Goal: Communication & Community: Answer question/provide support

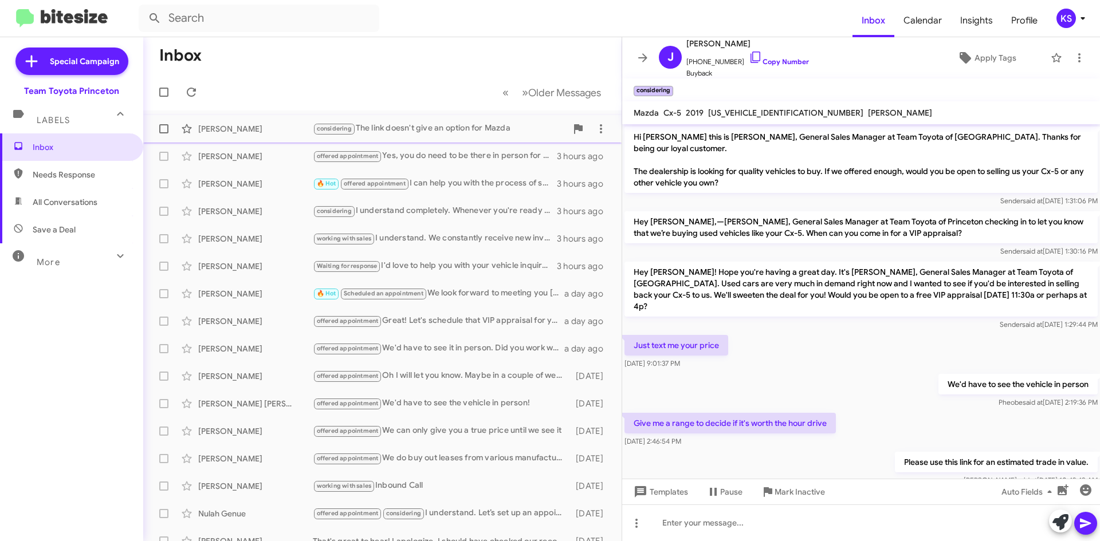
scroll to position [126, 0]
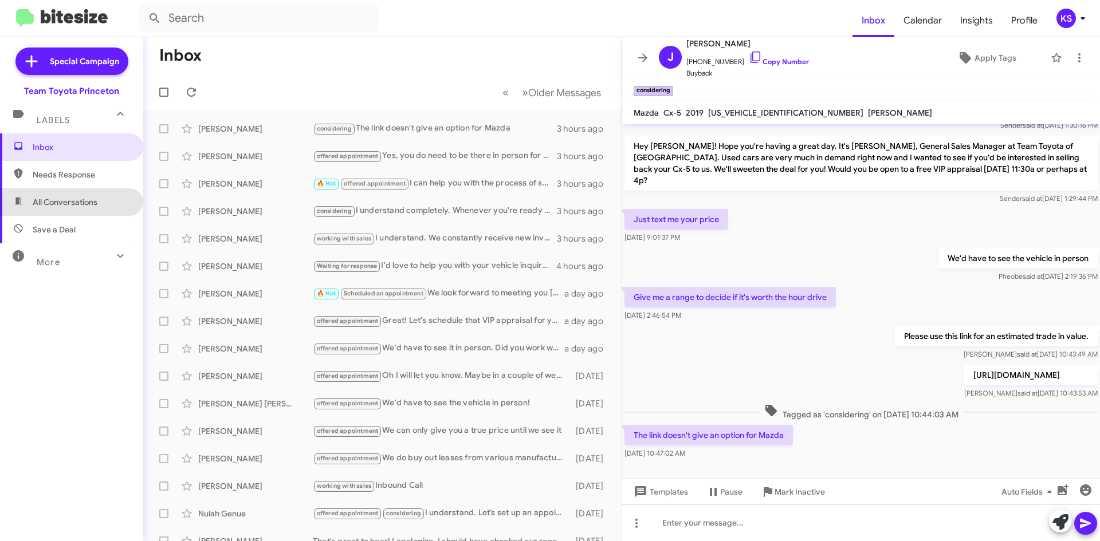
click at [104, 198] on span "All Conversations" at bounding box center [71, 201] width 143 height 27
type input "in:all-conversations"
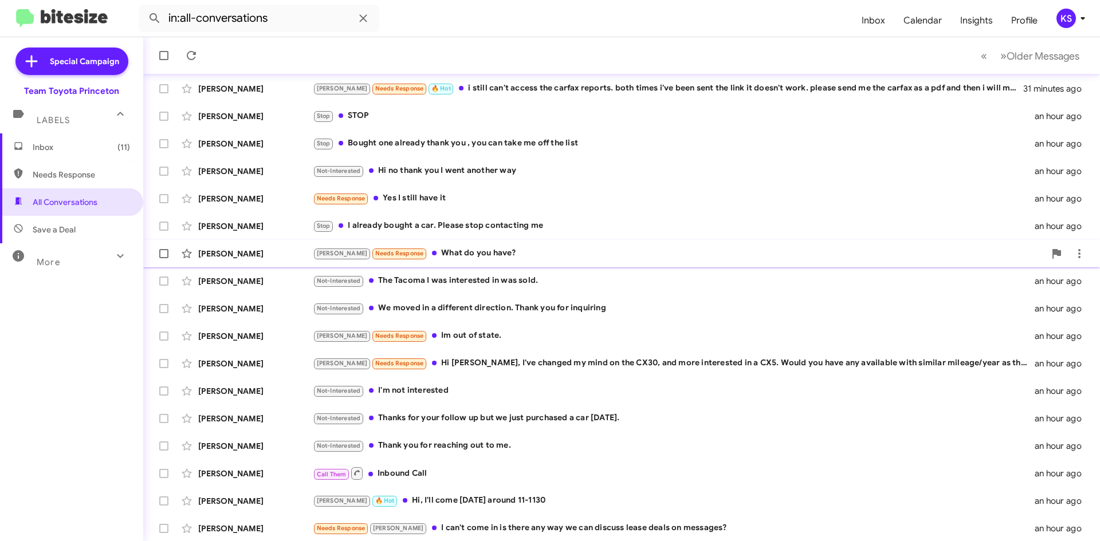
scroll to position [124, 0]
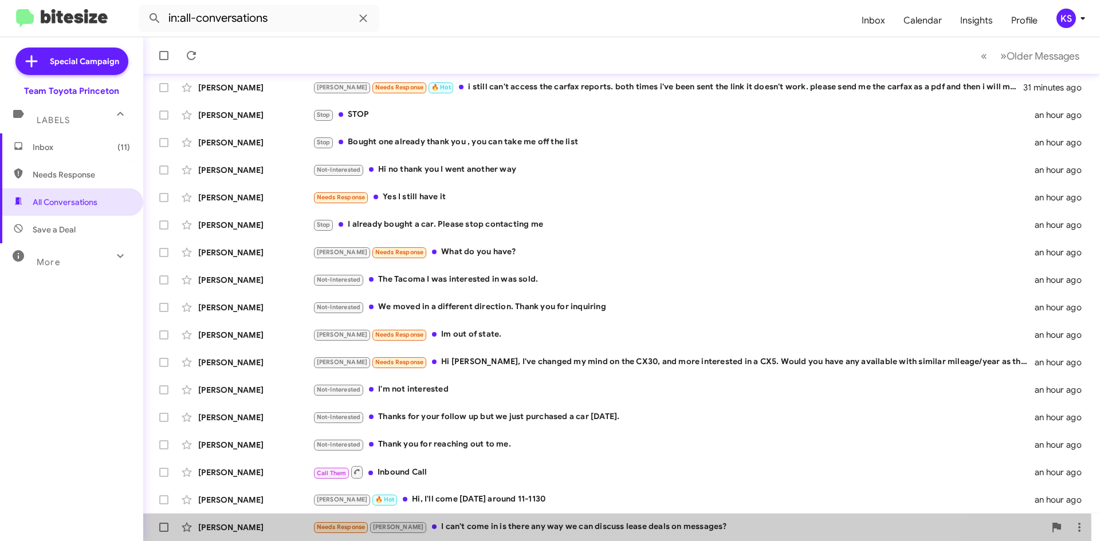
click at [444, 530] on div "Needs Response [PERSON_NAME] I can't come in is there any way we can discuss le…" at bounding box center [679, 527] width 732 height 13
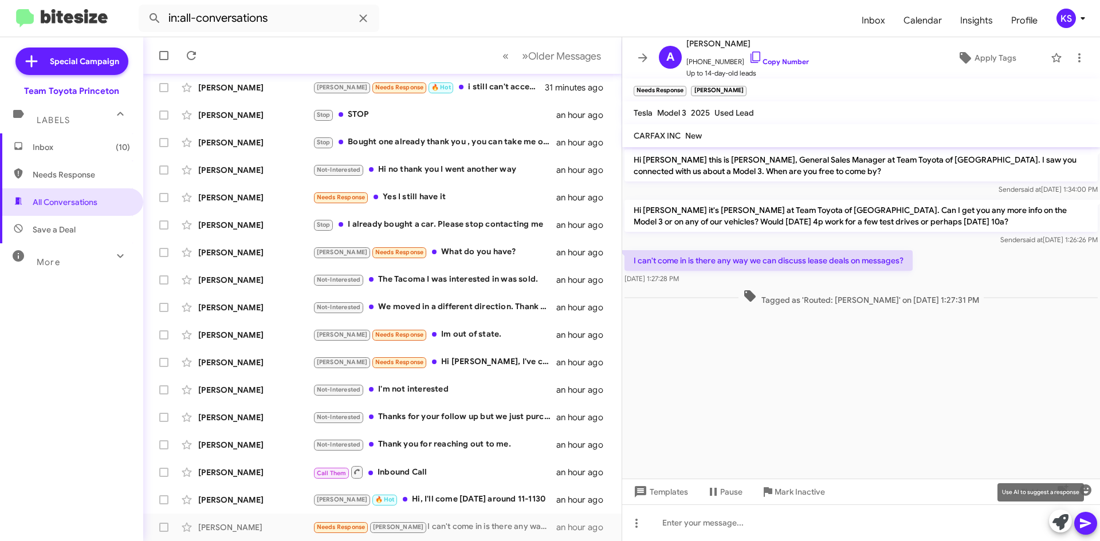
click at [1062, 520] on icon at bounding box center [1060, 522] width 16 height 16
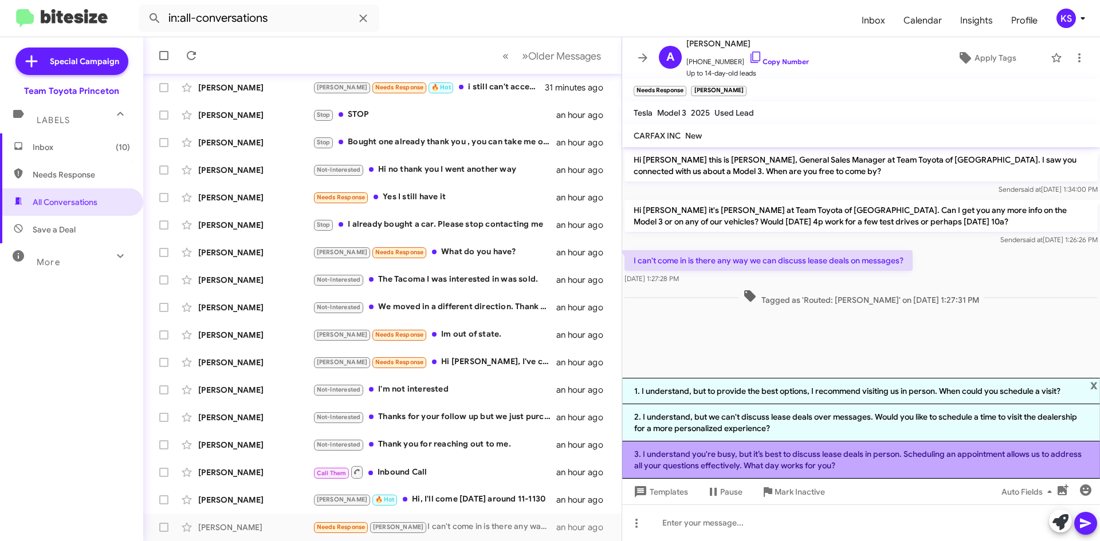
click at [826, 451] on li "3. I understand you're busy, but it’s best to discuss lease deals in person. Sc…" at bounding box center [861, 460] width 478 height 37
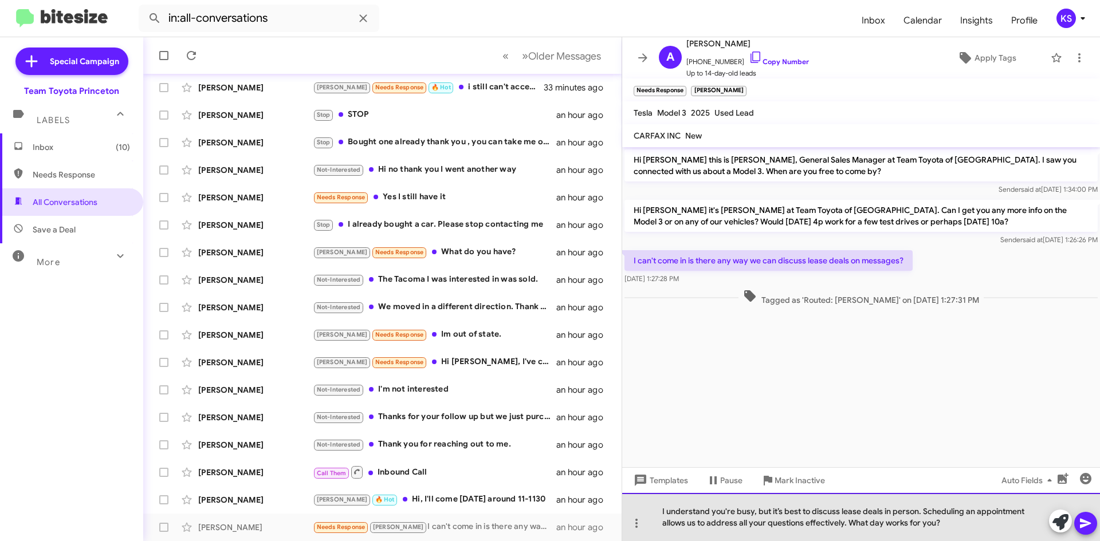
click at [845, 523] on div "I understand you're busy, but it’s best to discuss lease deals in person. Sched…" at bounding box center [861, 517] width 478 height 48
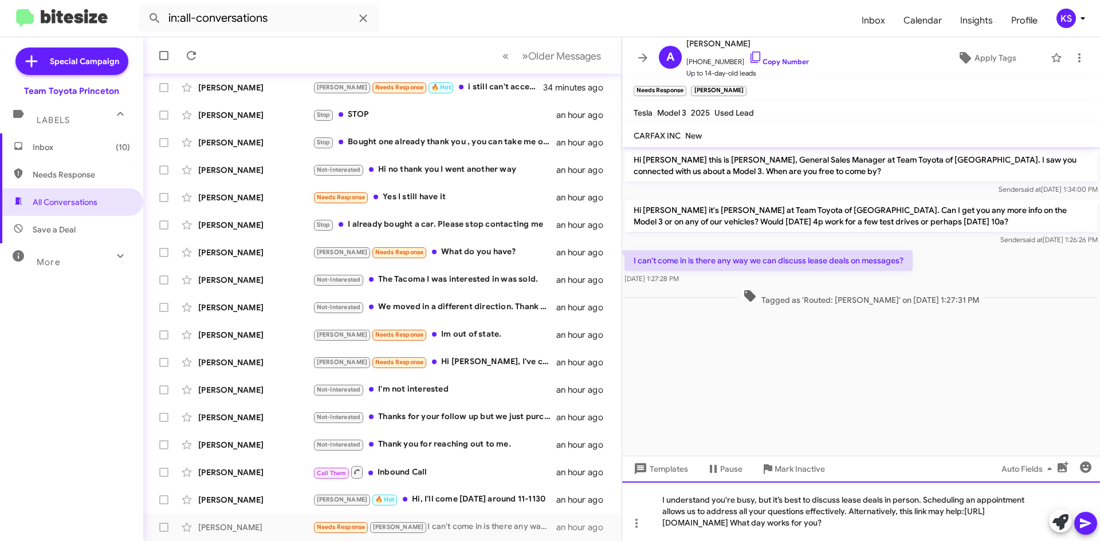
click at [680, 522] on div "I understand you're busy, but it’s best to discuss lease deals in person. Sched…" at bounding box center [861, 512] width 478 height 60
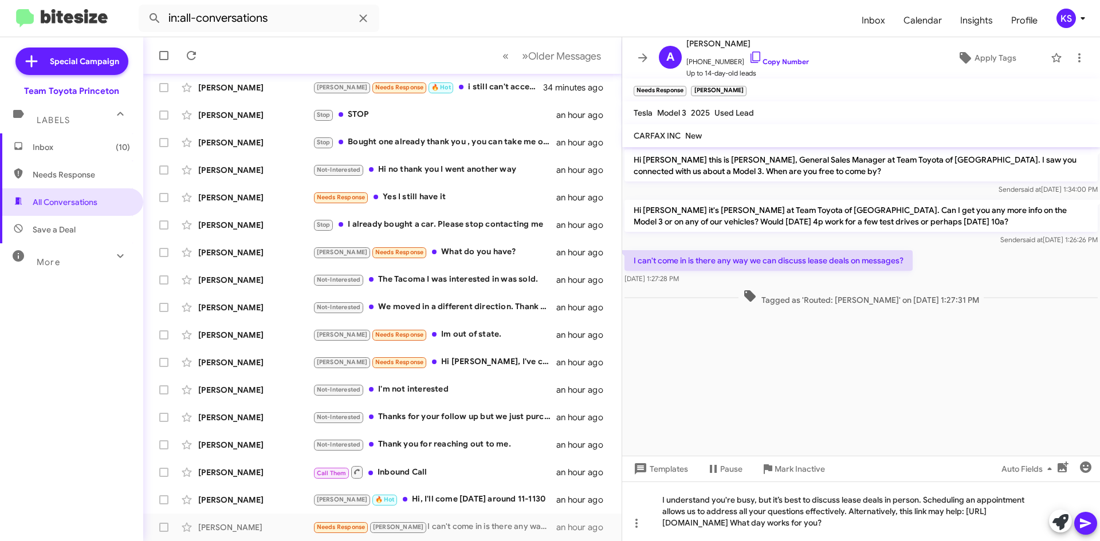
click at [1085, 519] on icon at bounding box center [1085, 524] width 14 height 14
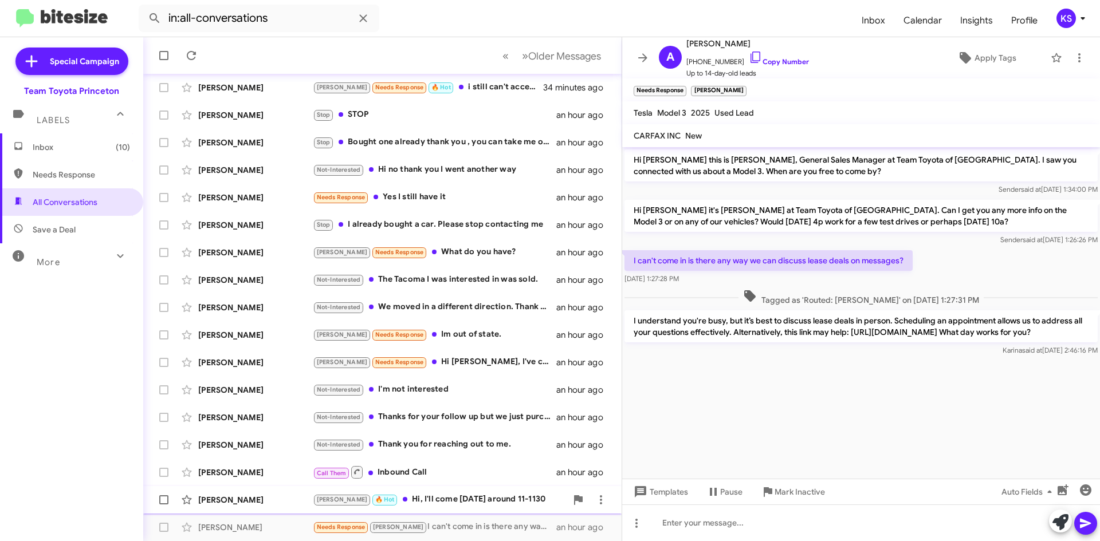
click at [460, 504] on div "[PERSON_NAME] 🔥 Hot Hi, I'll come [DATE] around 11-1130" at bounding box center [440, 499] width 254 height 13
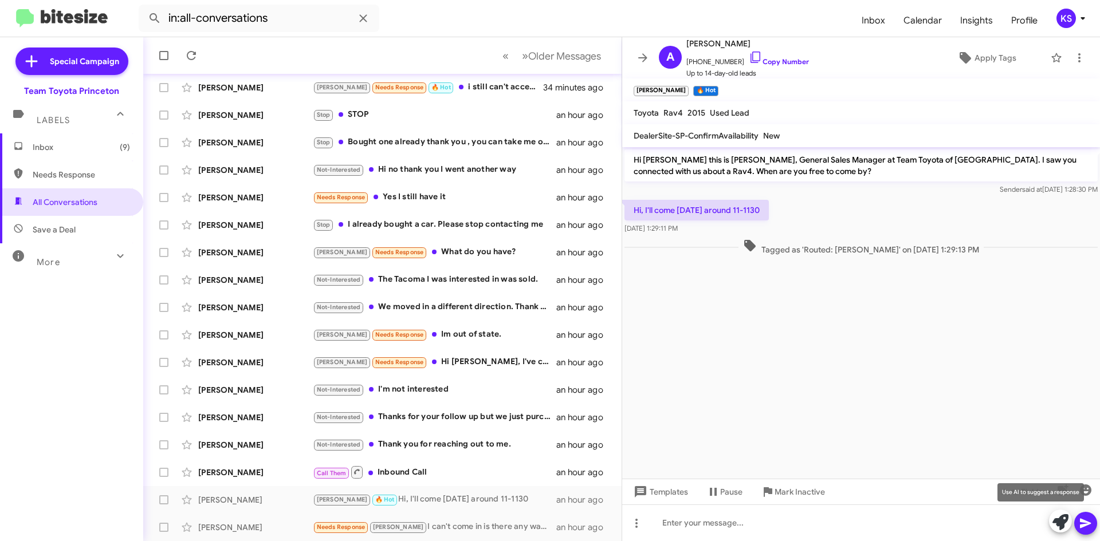
click at [1055, 518] on icon at bounding box center [1060, 522] width 16 height 16
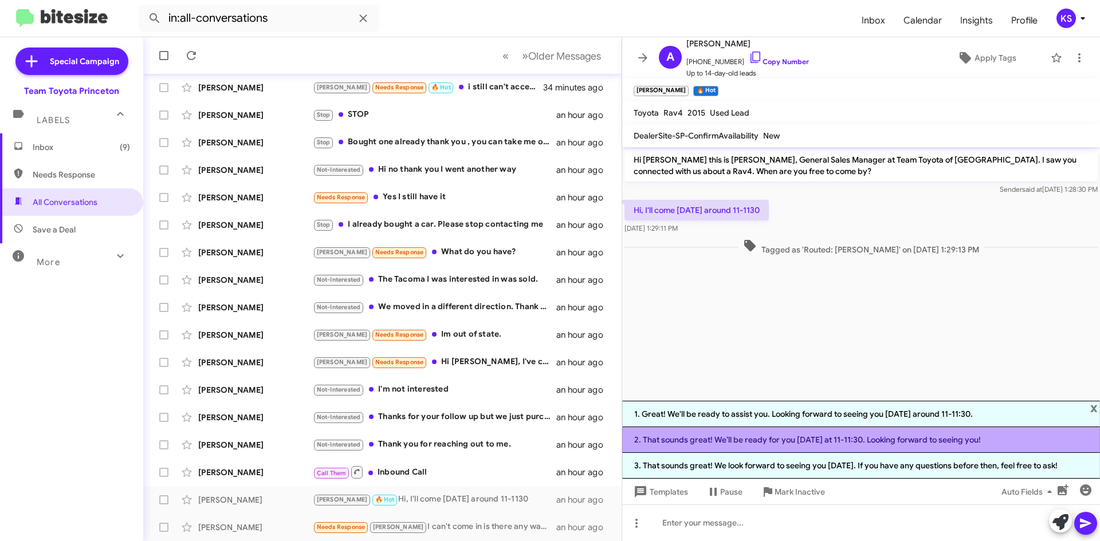
click at [832, 443] on li "2. That sounds great! We’ll be ready for you [DATE] at 11-11:30. Looking forwar…" at bounding box center [861, 440] width 478 height 26
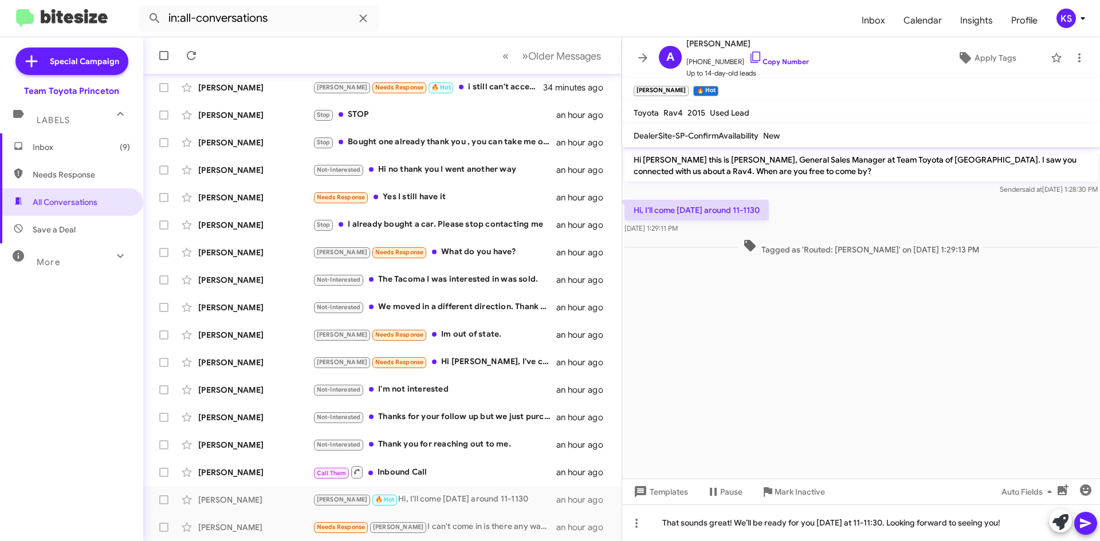
click at [1092, 524] on button at bounding box center [1085, 523] width 23 height 23
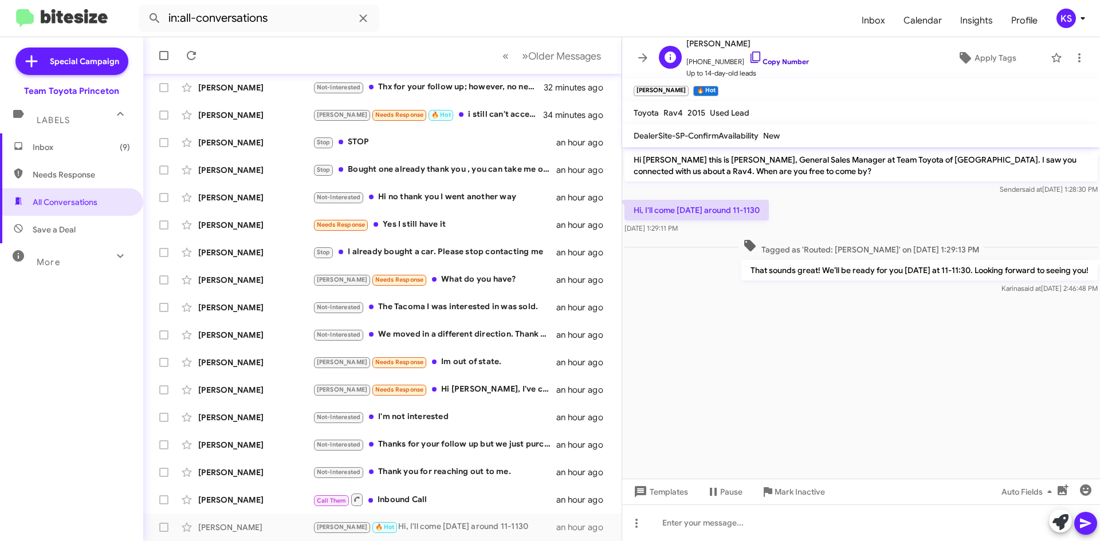
click at [749, 63] on icon at bounding box center [756, 57] width 14 height 14
click at [410, 502] on div "Call Them Inbound Call" at bounding box center [440, 500] width 254 height 14
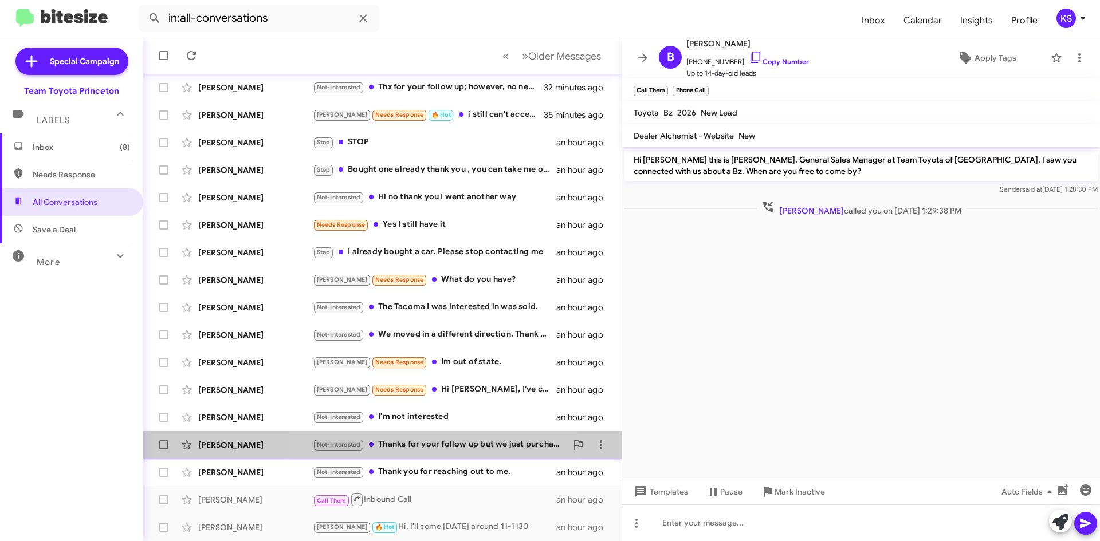
click at [427, 456] on div "[PERSON_NAME] Not-Interested Thanks for your follow up but we just purchased a …" at bounding box center [382, 445] width 460 height 23
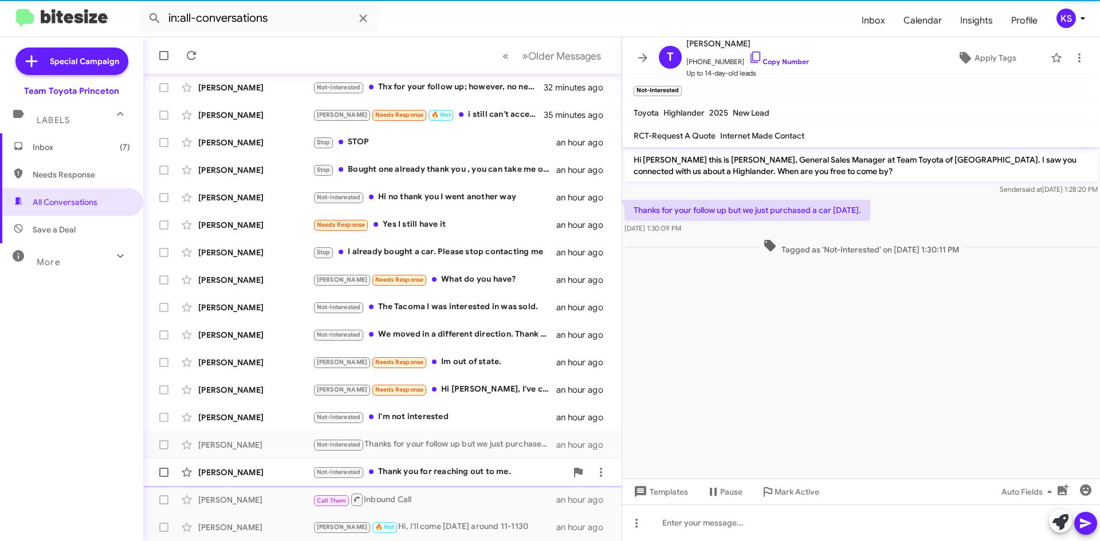
click at [432, 472] on div "Not-Interested Thank you for reaching out to me." at bounding box center [440, 472] width 254 height 13
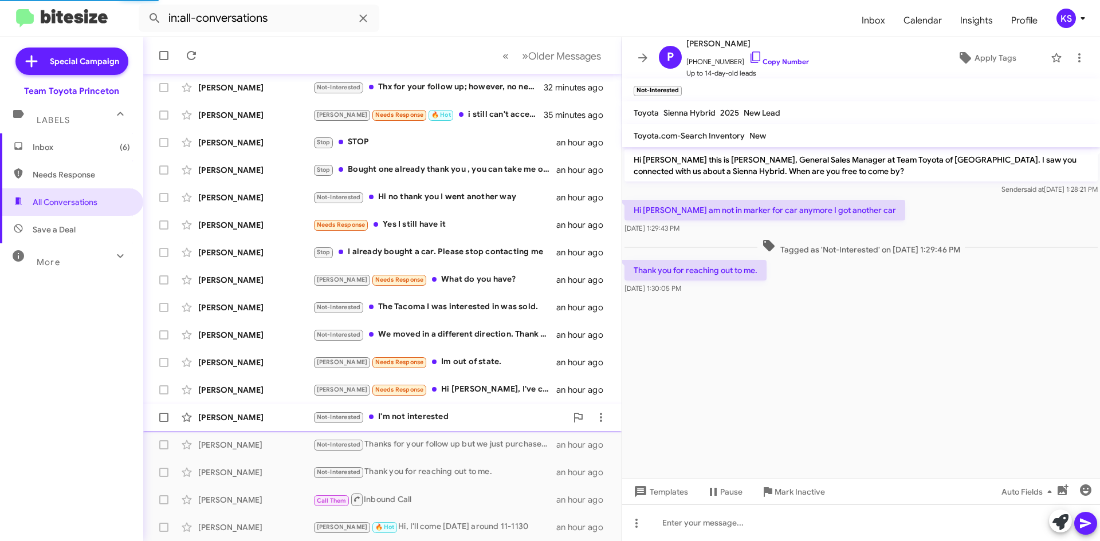
click at [439, 425] on div "[PERSON_NAME] Not-Interested I'm not interested an hour ago" at bounding box center [382, 417] width 460 height 23
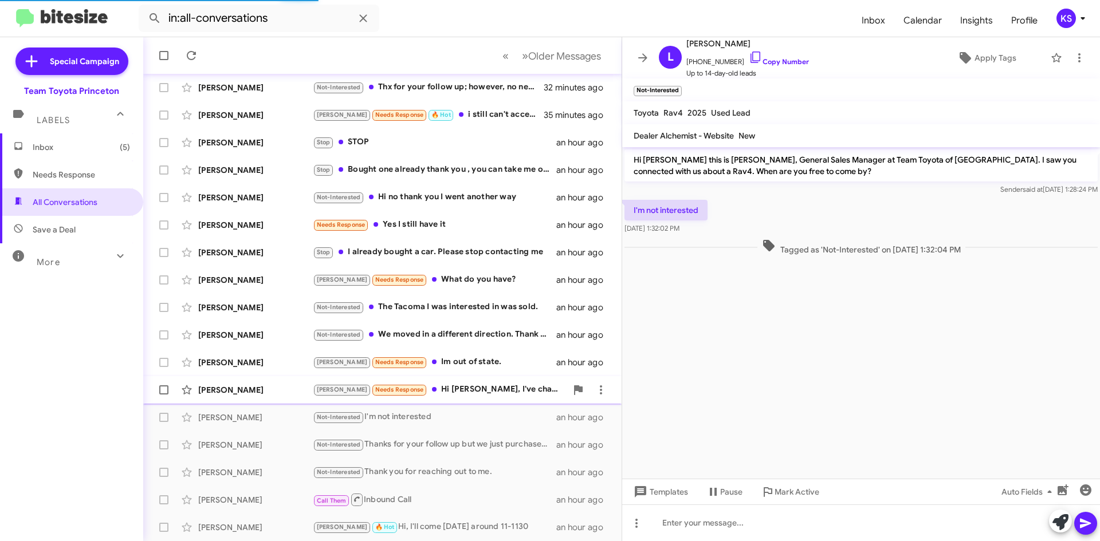
click at [443, 386] on div "[PERSON_NAME] Needs Response Hi [PERSON_NAME], I've changed my mind on the CX30…" at bounding box center [440, 389] width 254 height 13
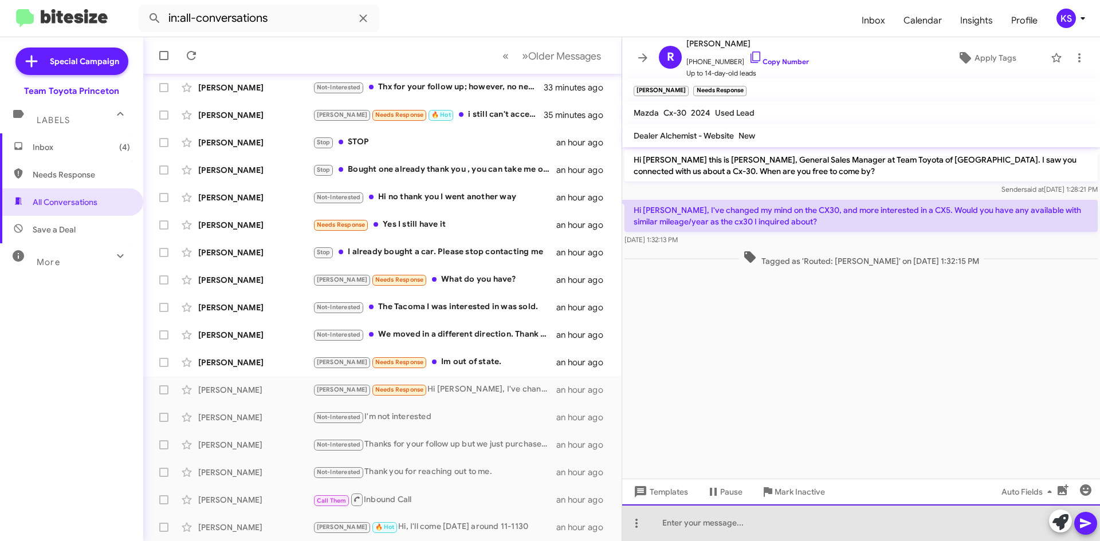
click at [779, 521] on div at bounding box center [861, 523] width 478 height 37
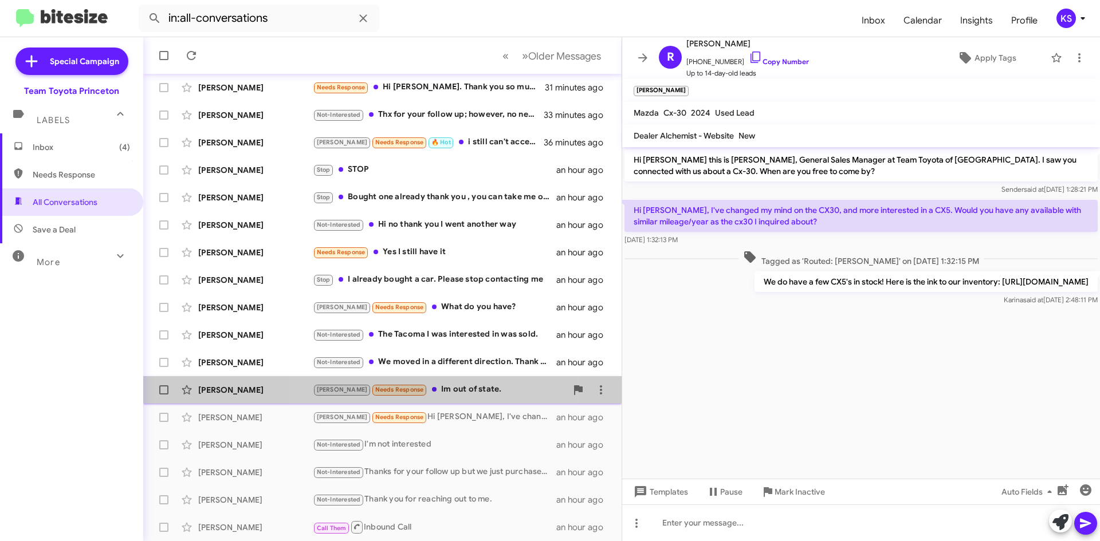
click at [440, 390] on div "[PERSON_NAME] Needs Response Im out of state." at bounding box center [440, 389] width 254 height 13
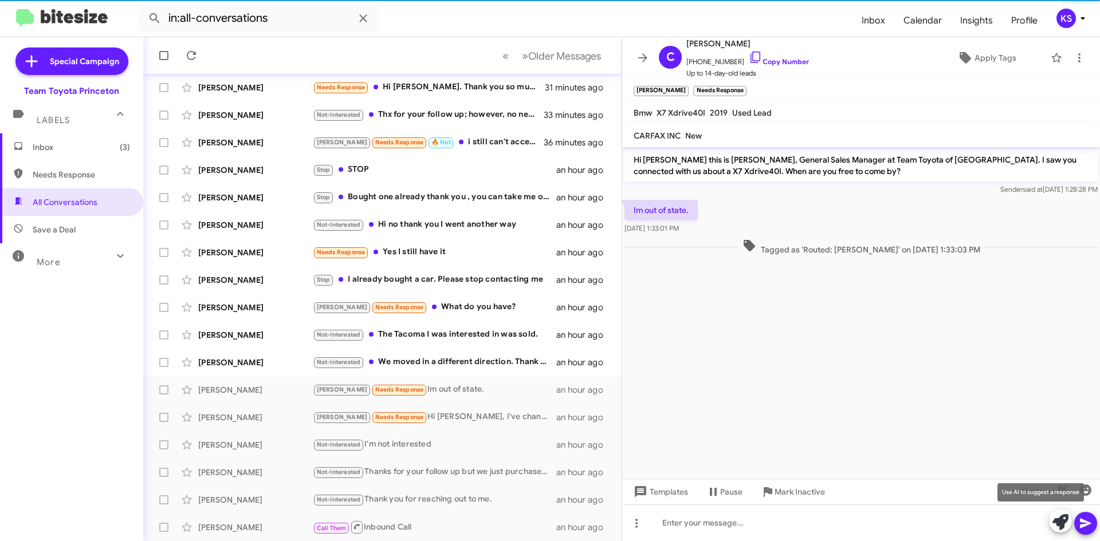
click at [1056, 521] on icon at bounding box center [1060, 522] width 16 height 16
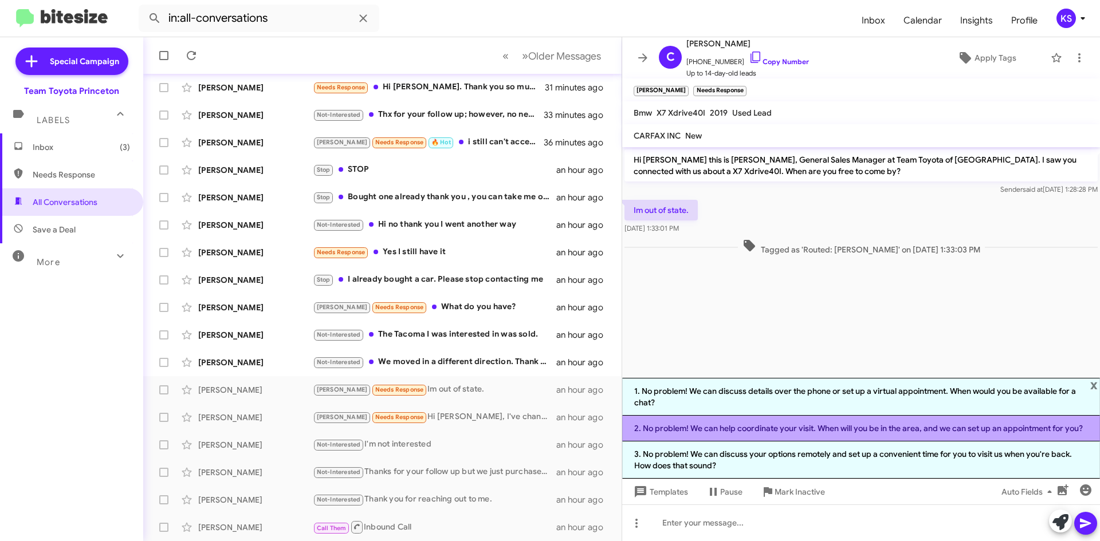
click at [838, 437] on li "2. No problem! We can help coordinate your visit. When will you be in the area,…" at bounding box center [861, 429] width 478 height 26
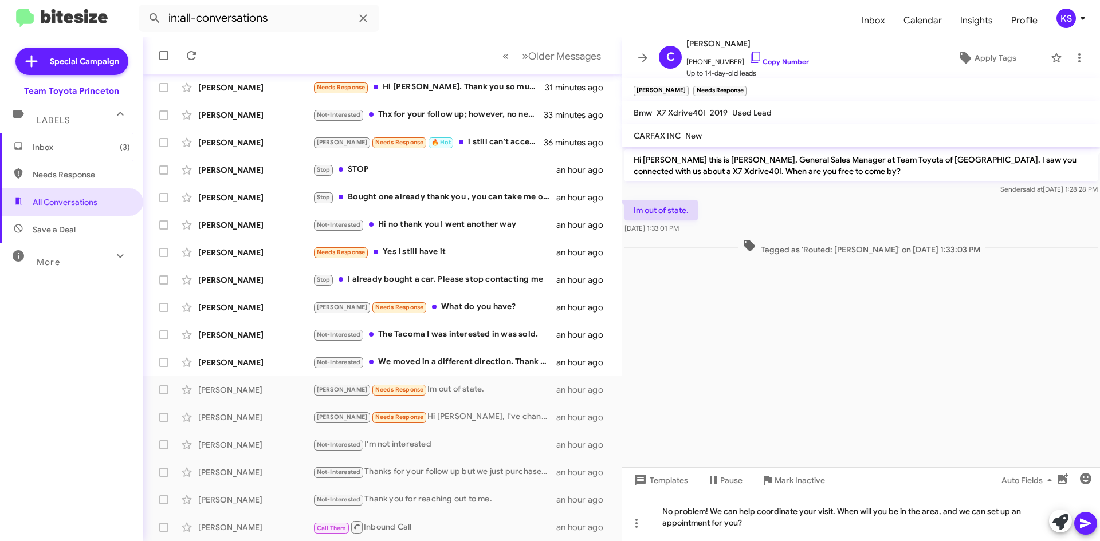
click at [1086, 522] on icon at bounding box center [1085, 524] width 11 height 10
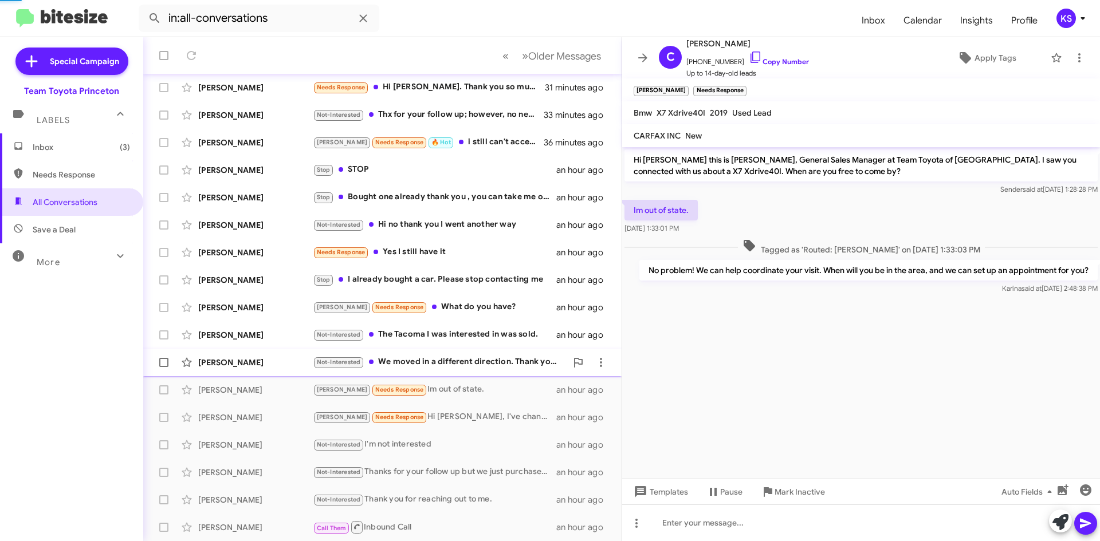
click at [496, 341] on div "Not-Interested The Tacoma I was interested in was sold." at bounding box center [434, 334] width 243 height 13
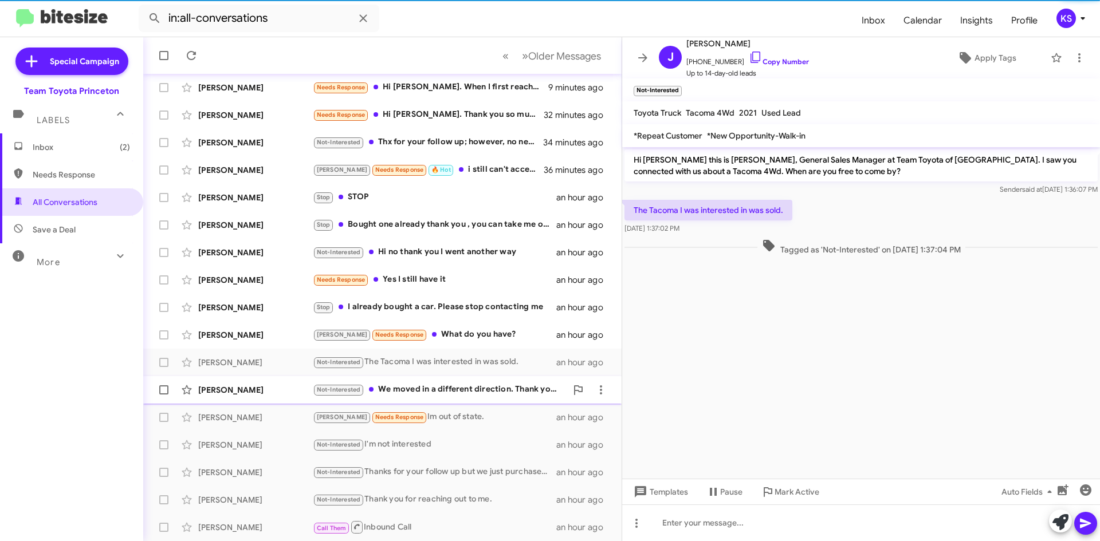
click at [494, 384] on div "Not-Interested We moved in a different direction. Thank you for inquiring" at bounding box center [440, 389] width 254 height 13
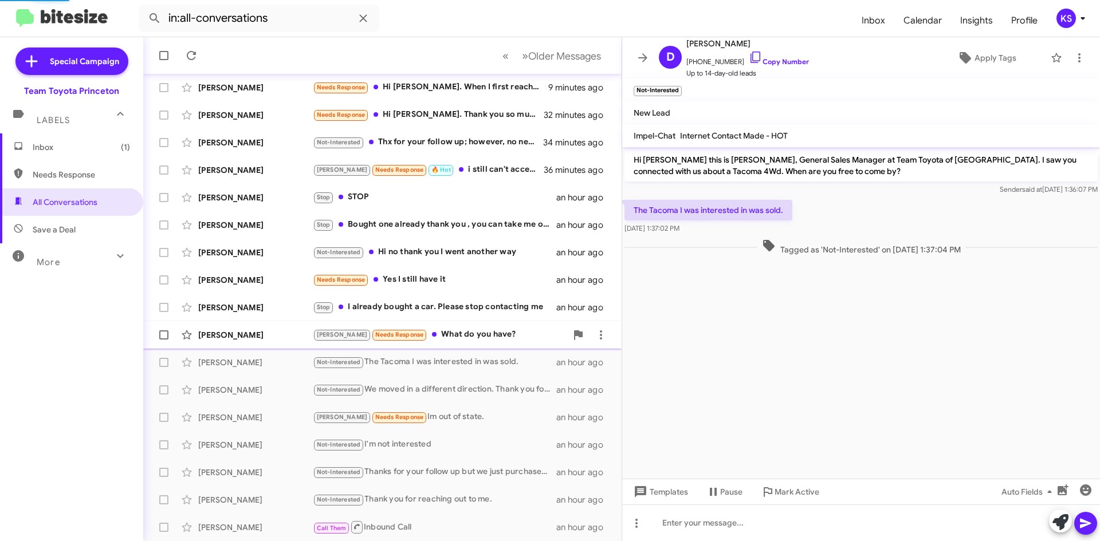
scroll to position [115, 0]
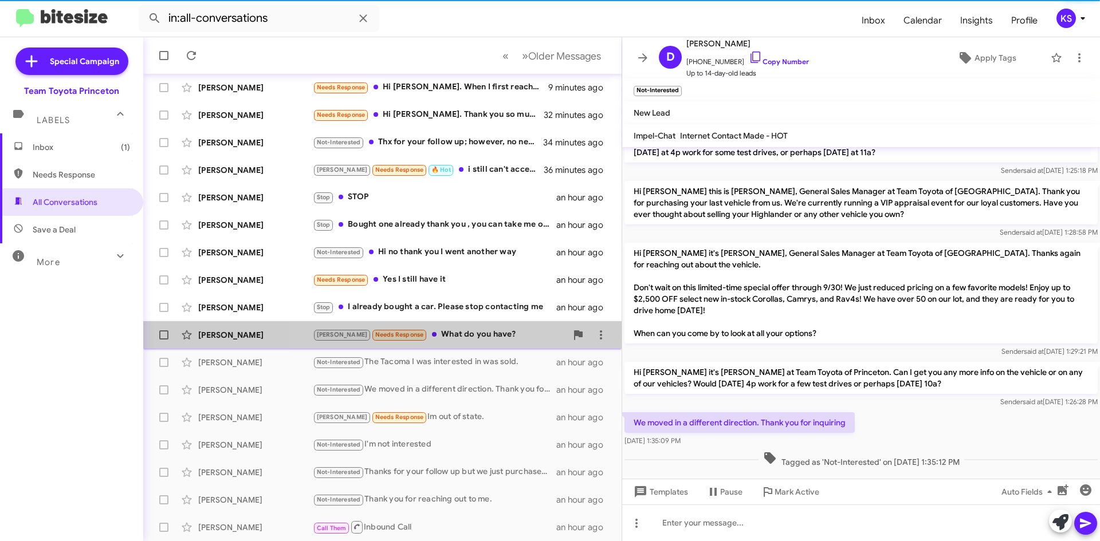
click at [482, 336] on div "[PERSON_NAME] Needs Response What do you have?" at bounding box center [440, 334] width 254 height 13
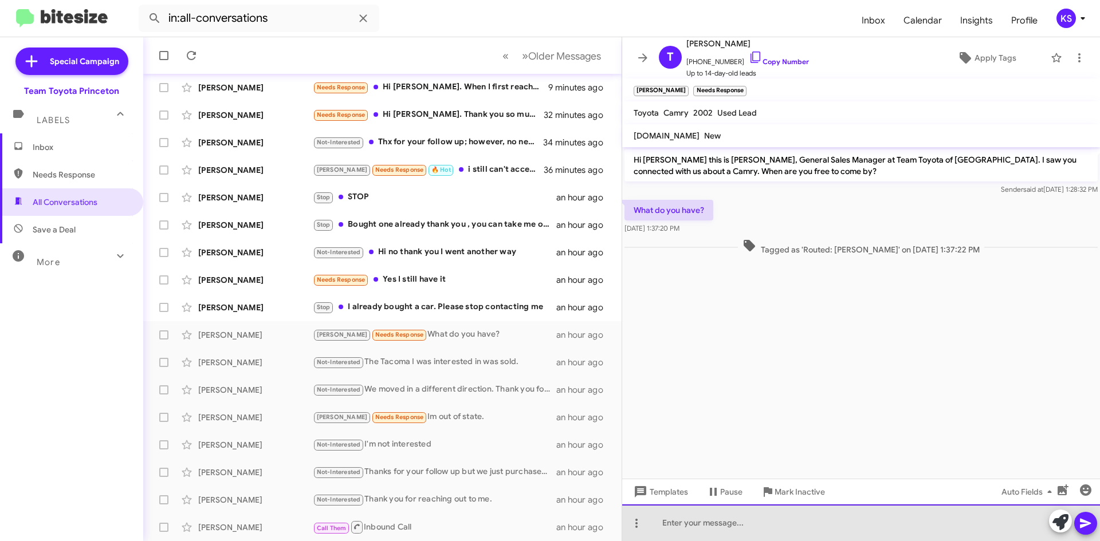
click at [715, 521] on div at bounding box center [861, 523] width 478 height 37
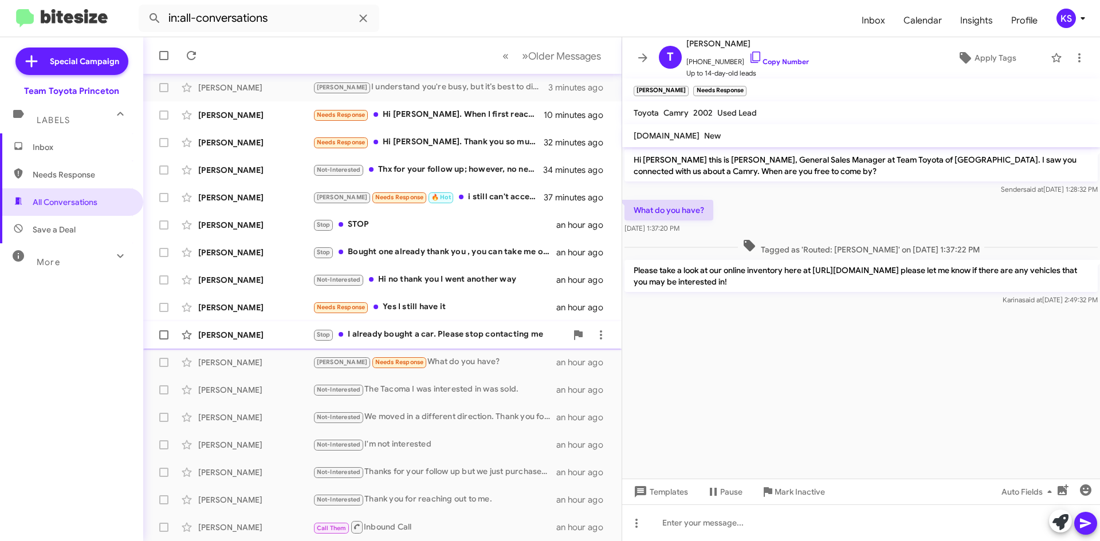
click at [396, 337] on div "Stop I already bought a car. Please stop contacting me" at bounding box center [440, 334] width 254 height 13
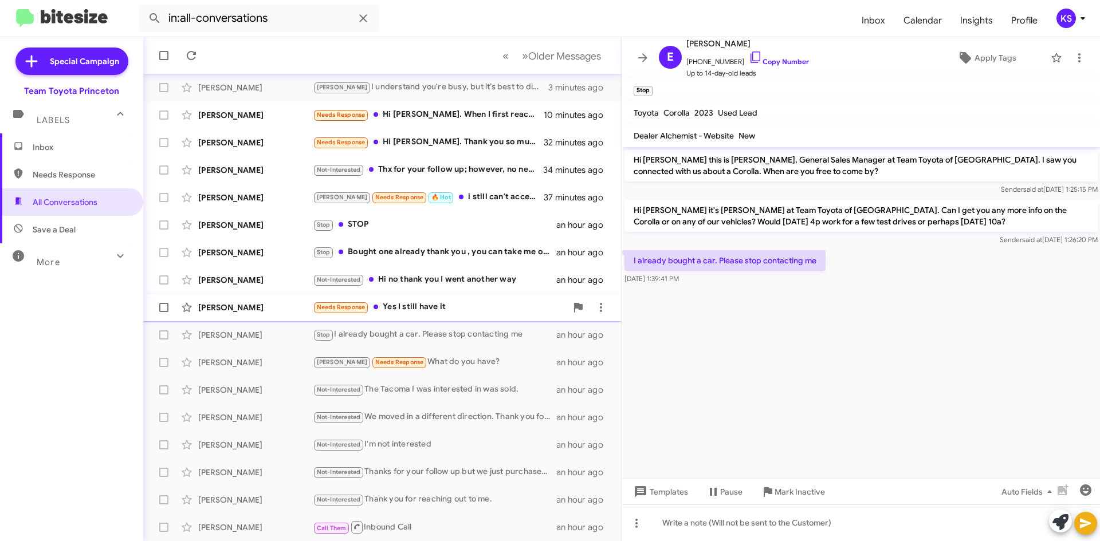
click at [414, 309] on div "Needs Response Yes I still have it" at bounding box center [440, 307] width 254 height 13
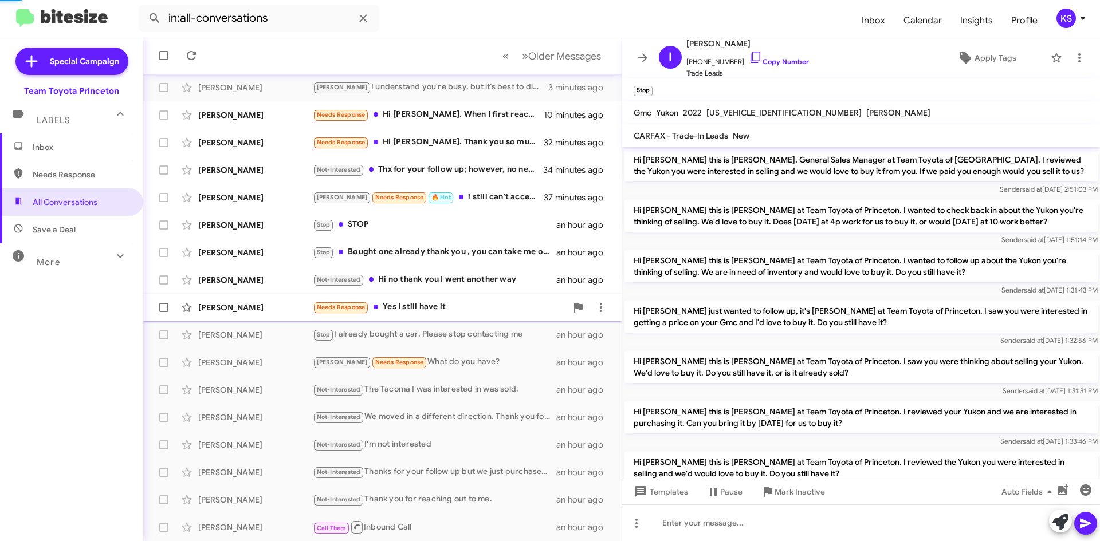
scroll to position [212, 0]
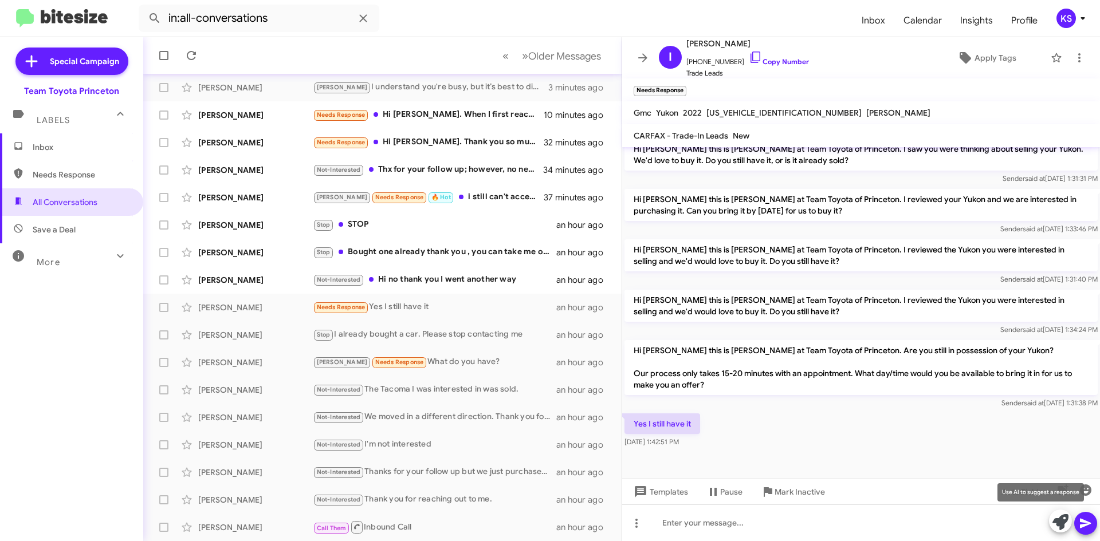
click at [1051, 522] on button at bounding box center [1060, 521] width 23 height 23
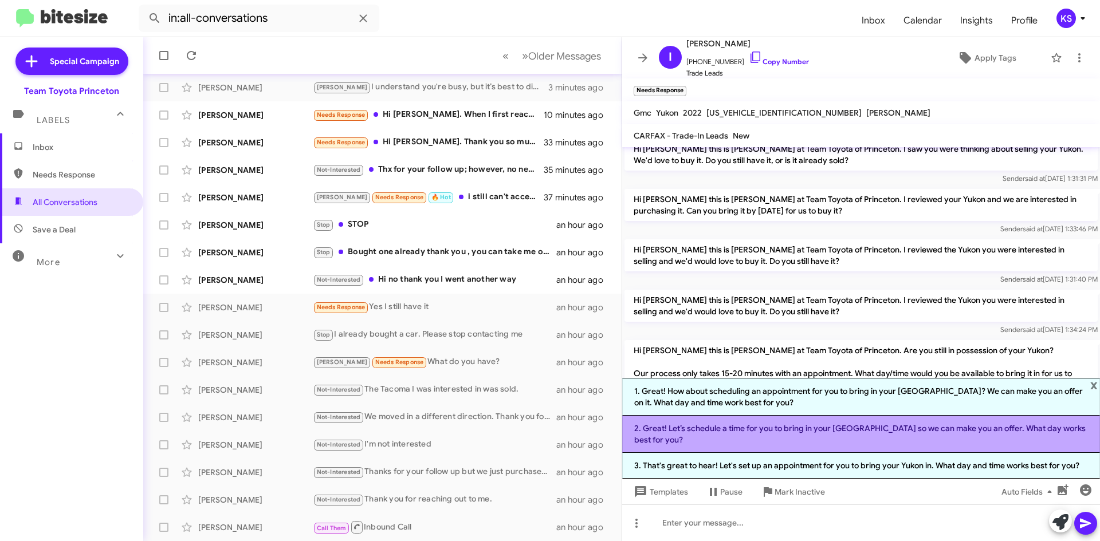
click at [828, 439] on li "2. Great! Let’s schedule a time for you to bring in your [GEOGRAPHIC_DATA] so w…" at bounding box center [861, 434] width 478 height 37
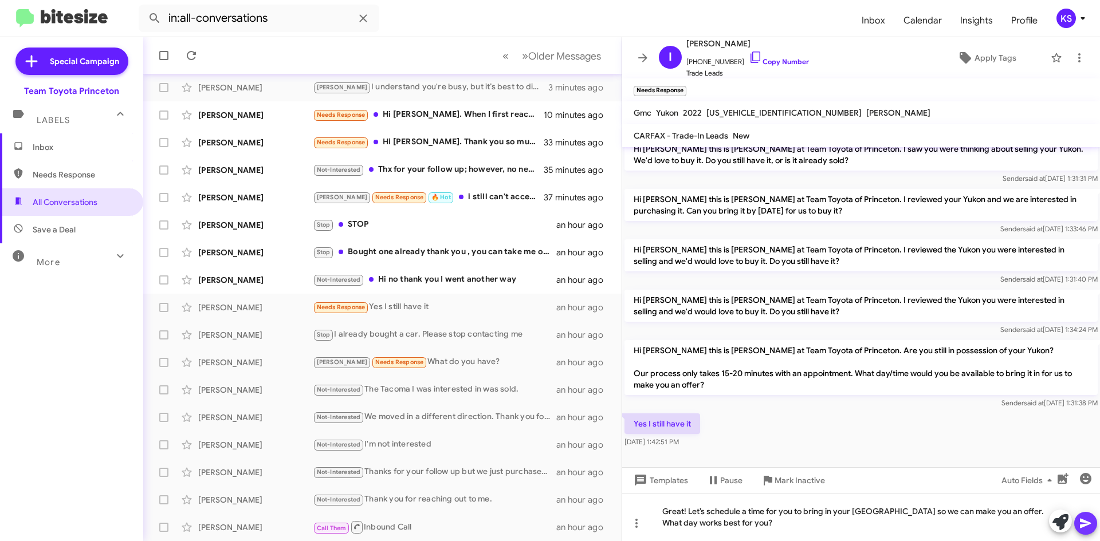
click at [1080, 525] on icon at bounding box center [1085, 524] width 11 height 10
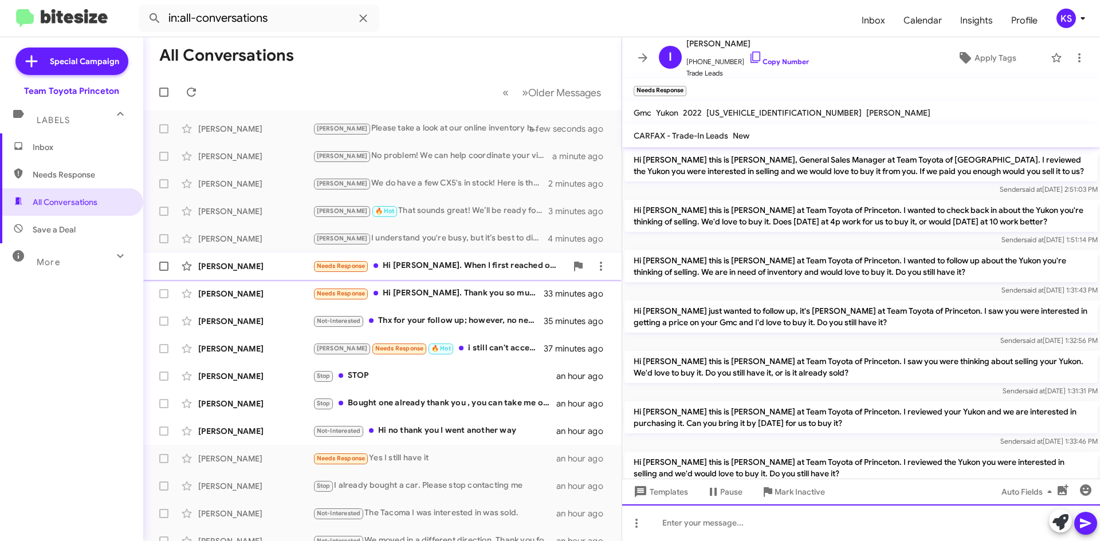
scroll to position [115, 0]
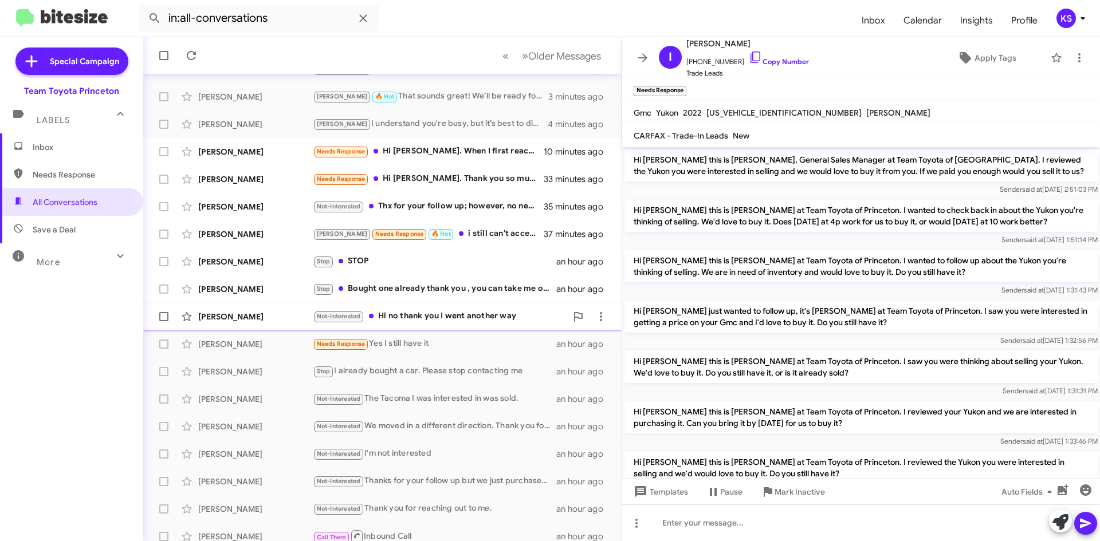
click at [422, 320] on div "Not-Interested Hi no thank you I went another way" at bounding box center [440, 316] width 254 height 13
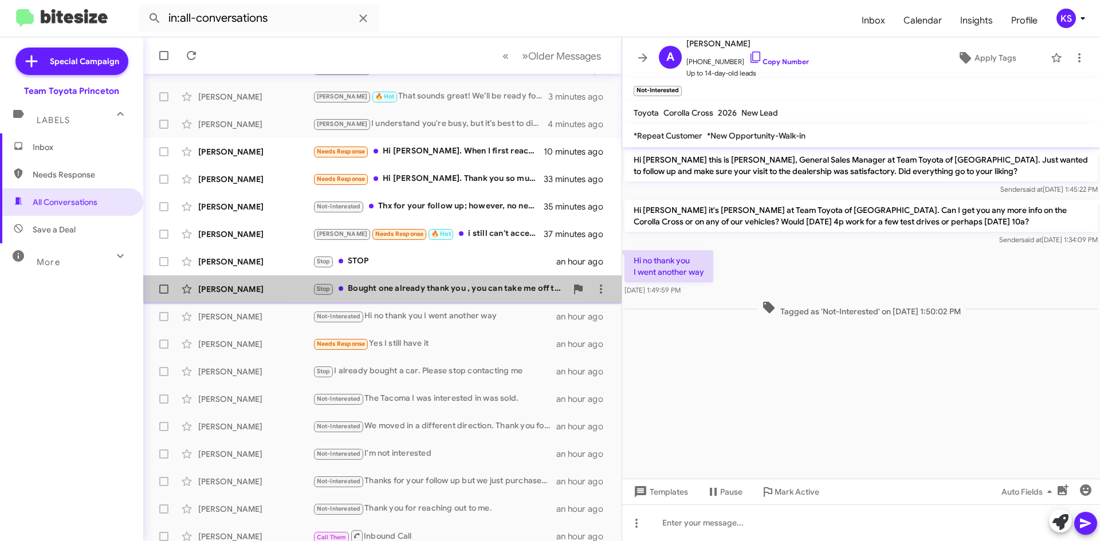
click at [427, 287] on div "Stop Bought one already thank you , you can take me off the list" at bounding box center [440, 288] width 254 height 13
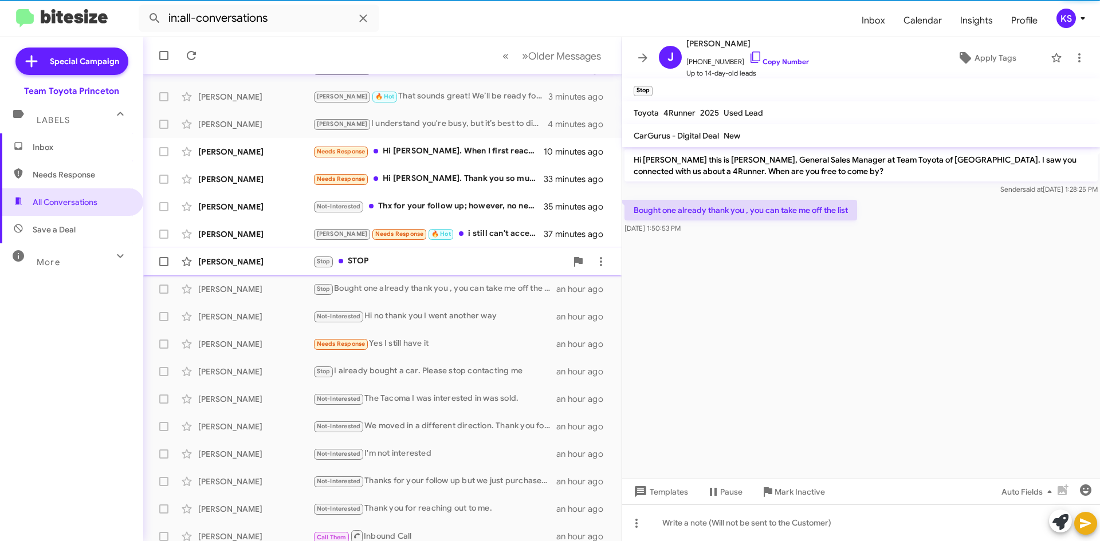
click at [427, 267] on div "Stop STOP" at bounding box center [440, 261] width 254 height 13
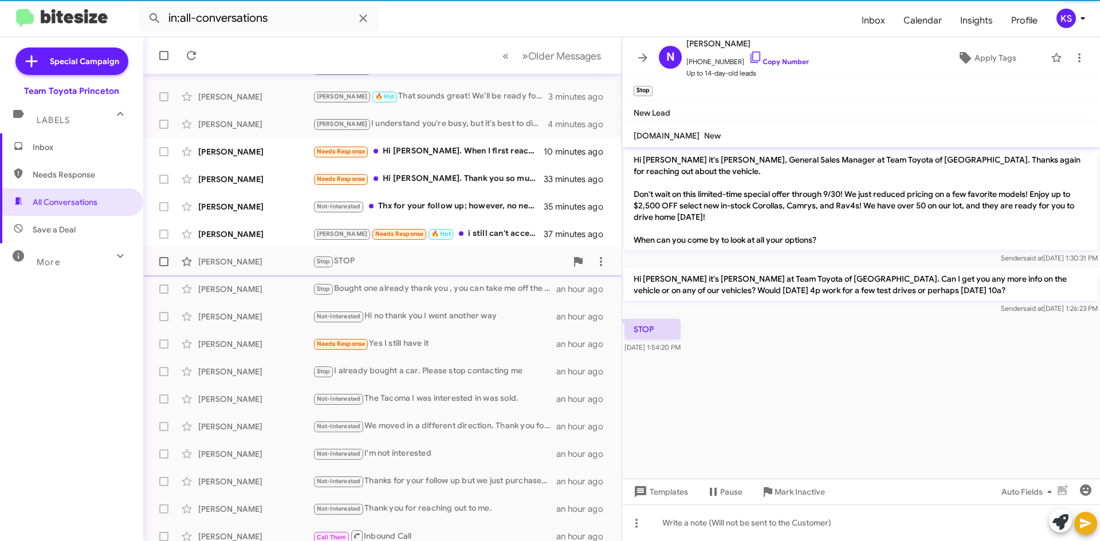
scroll to position [57, 0]
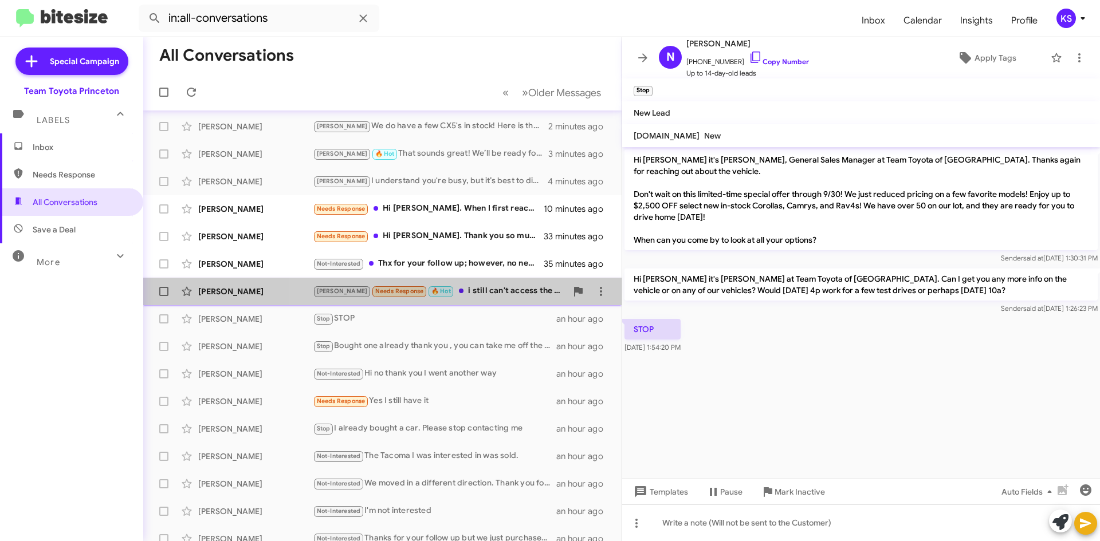
click at [442, 292] on div "[PERSON_NAME] Needs Response 🔥 Hot i still can't access the carfax reports. bot…" at bounding box center [440, 291] width 254 height 13
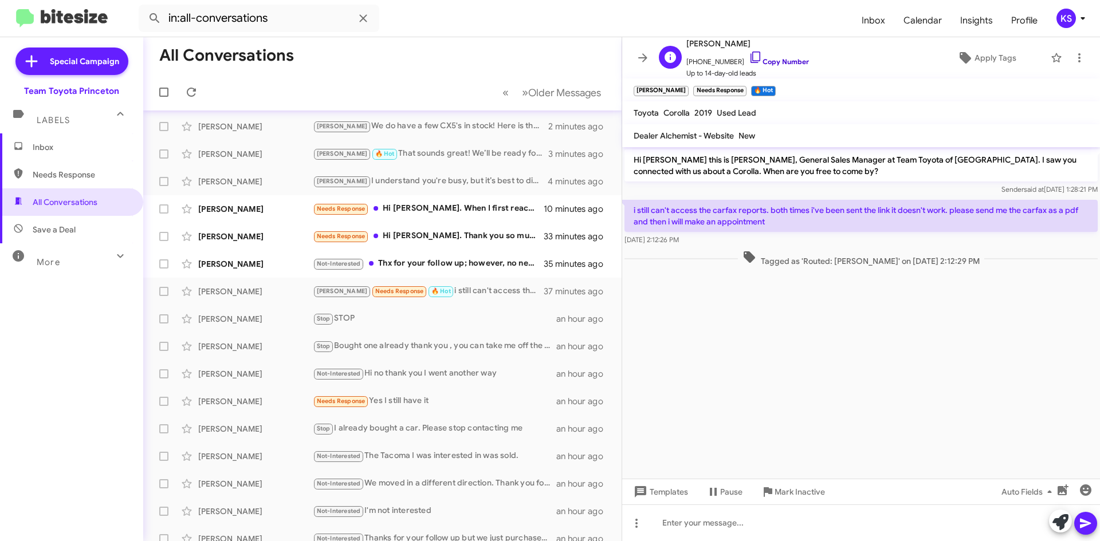
click at [749, 57] on icon at bounding box center [756, 57] width 14 height 14
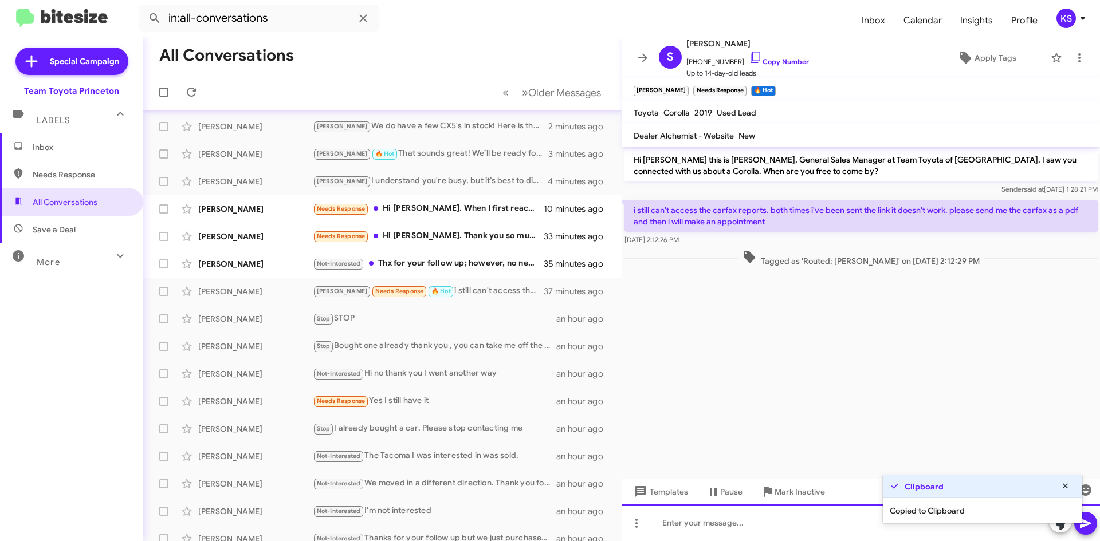
click at [786, 513] on div at bounding box center [861, 523] width 478 height 37
click at [974, 58] on span "Apply Tags" at bounding box center [995, 58] width 42 height 21
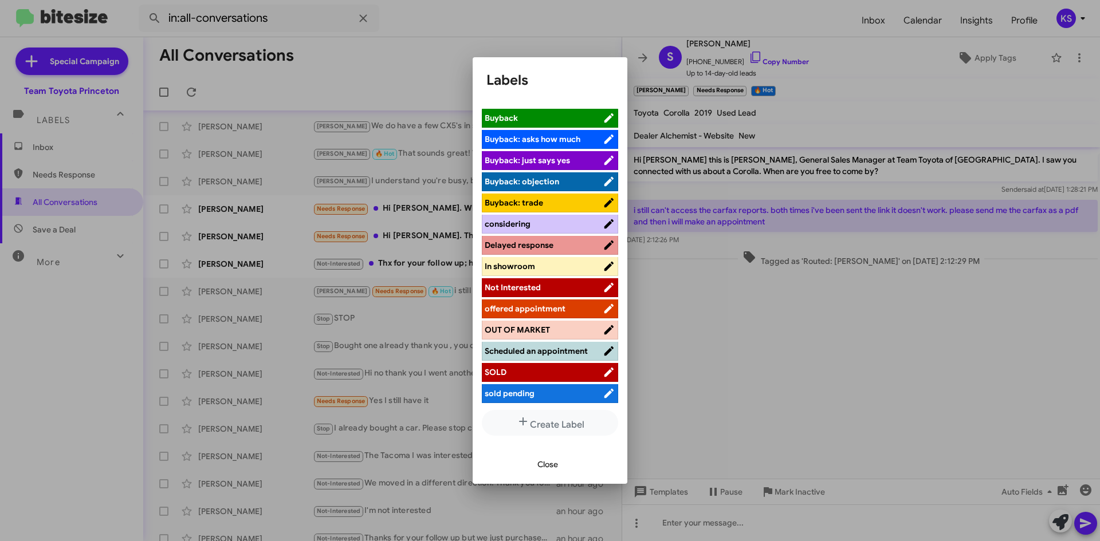
scroll to position [105, 0]
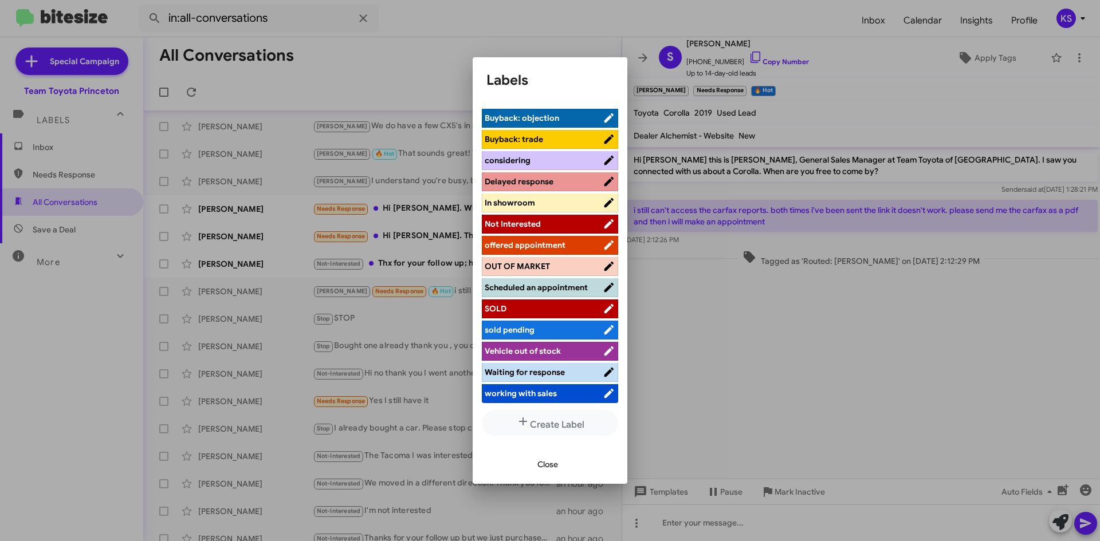
click at [558, 396] on span "working with sales" at bounding box center [544, 393] width 118 height 11
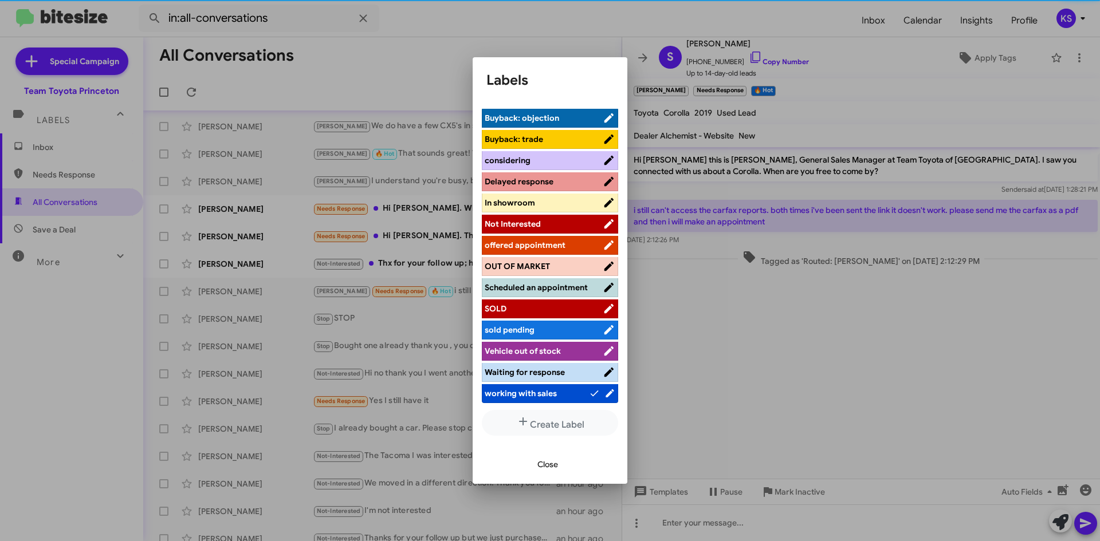
click at [717, 521] on div at bounding box center [550, 270] width 1100 height 541
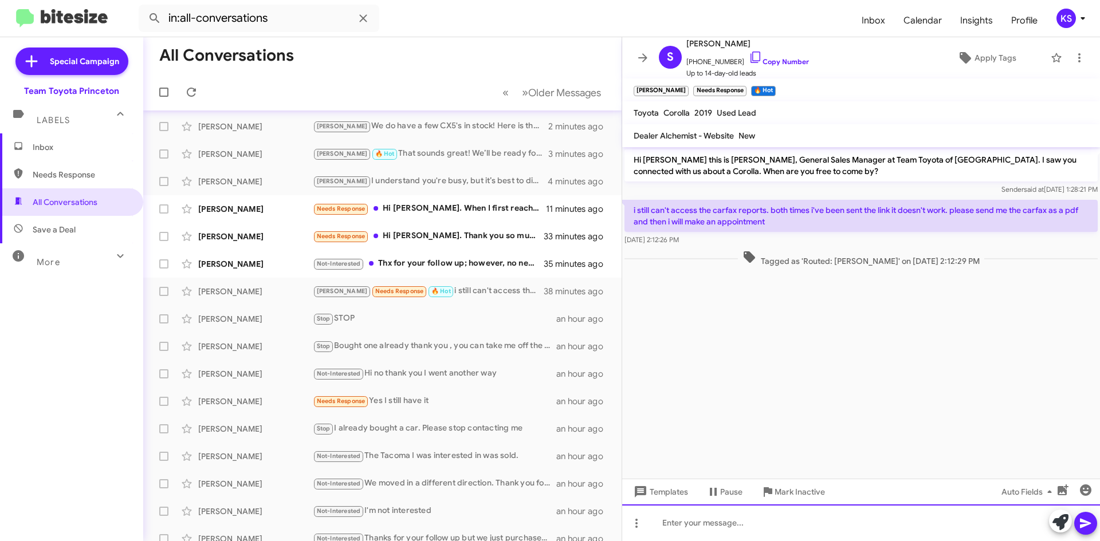
click at [722, 527] on div at bounding box center [861, 523] width 478 height 37
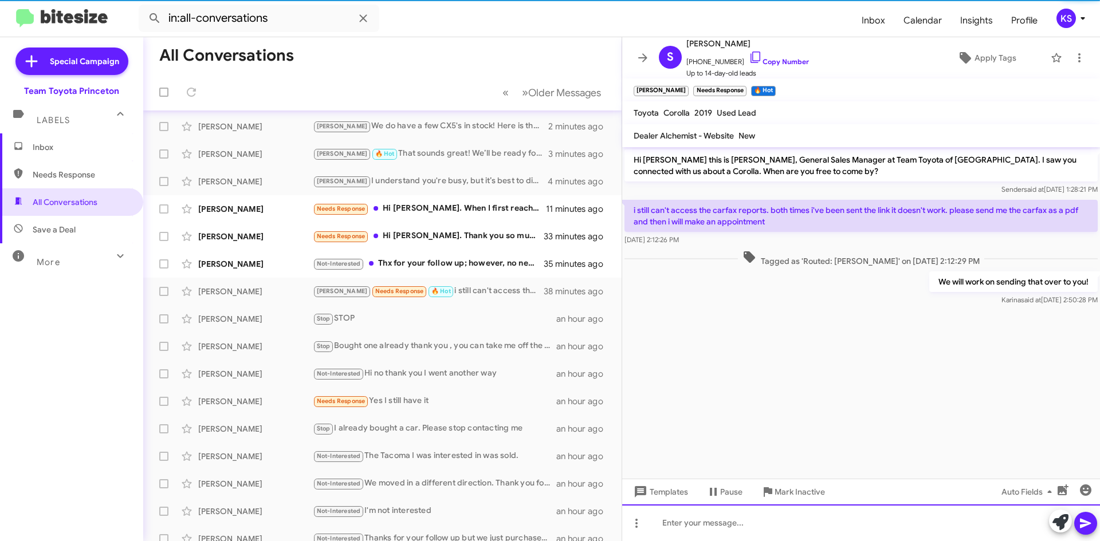
scroll to position [85, 0]
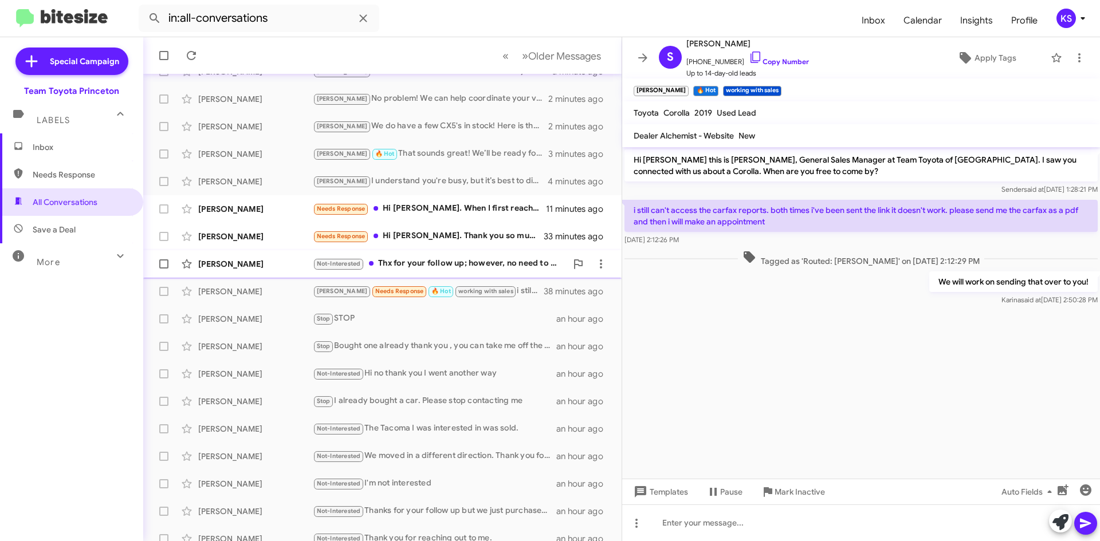
click at [412, 258] on div "Not-Interested Thx for your follow up; however, no need to contact me again. I …" at bounding box center [440, 263] width 254 height 13
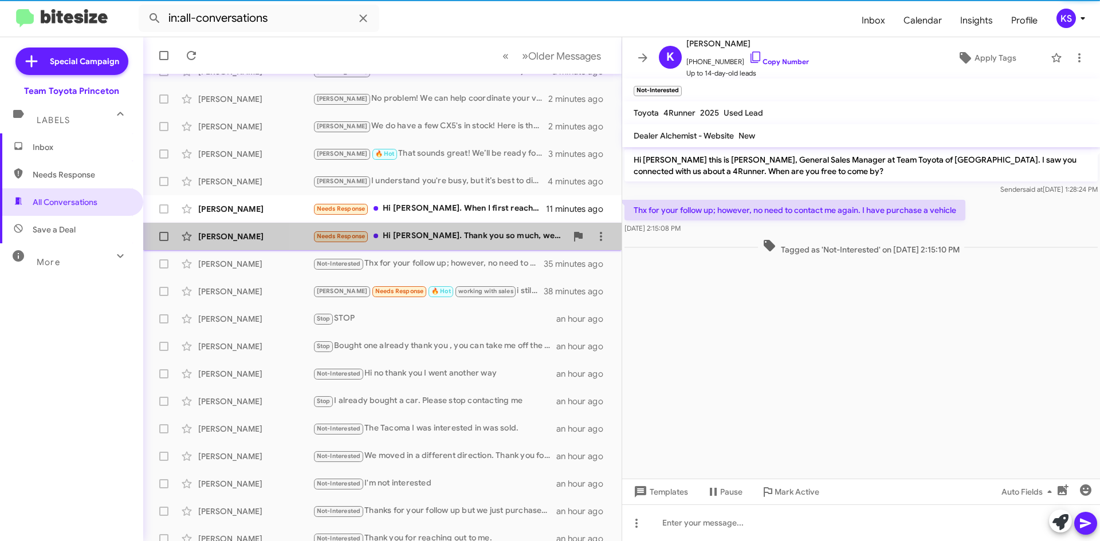
click at [478, 231] on div "Needs Response Hi [PERSON_NAME]. Thank you so much, we got a vehicle and we app…" at bounding box center [440, 236] width 254 height 13
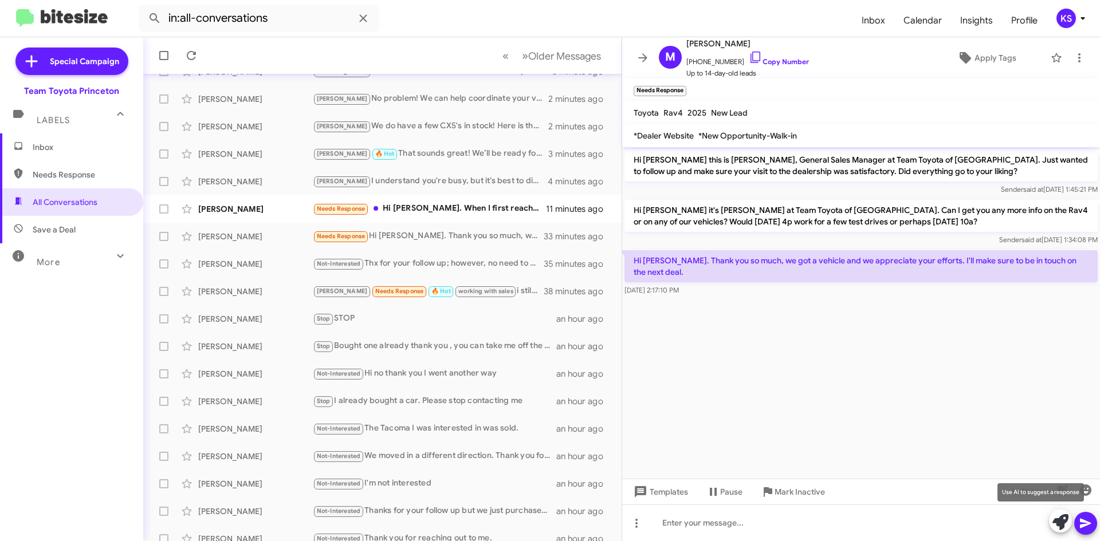
click at [1060, 521] on icon at bounding box center [1060, 522] width 16 height 16
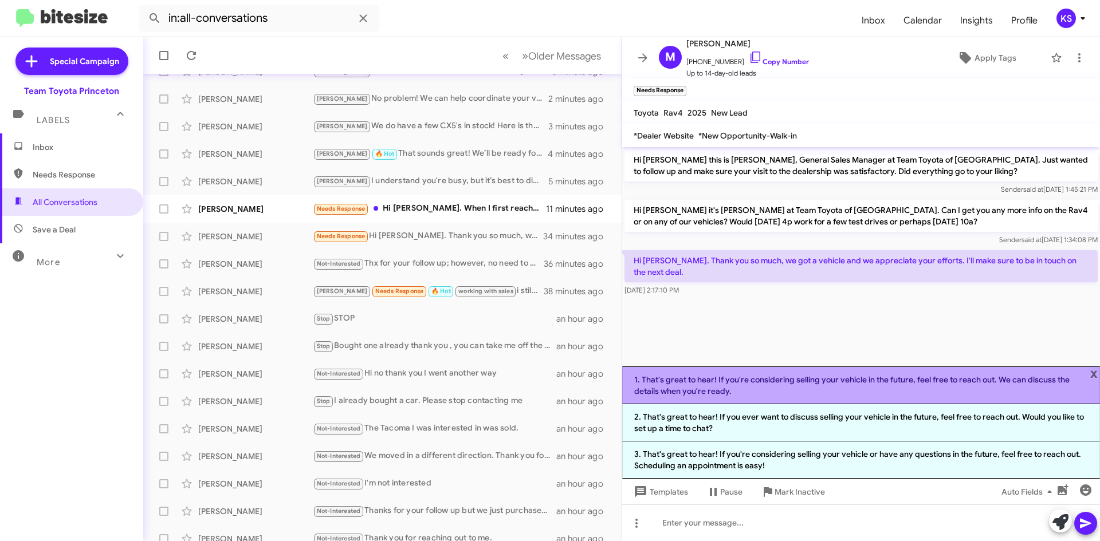
click at [864, 390] on li "1. That's great to hear! If you're considering selling your vehicle in the futu…" at bounding box center [861, 386] width 478 height 38
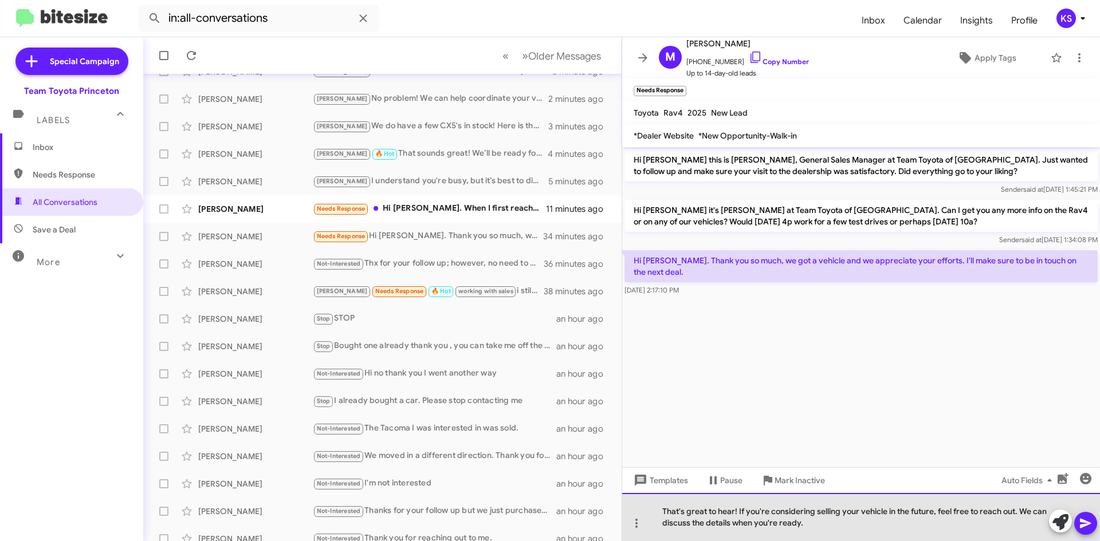
drag, startPoint x: 737, startPoint y: 510, endPoint x: 940, endPoint y: 510, distance: 202.7
click at [940, 510] on div "That's great to hear! If you're considering selling your vehicle in the future,…" at bounding box center [861, 517] width 478 height 48
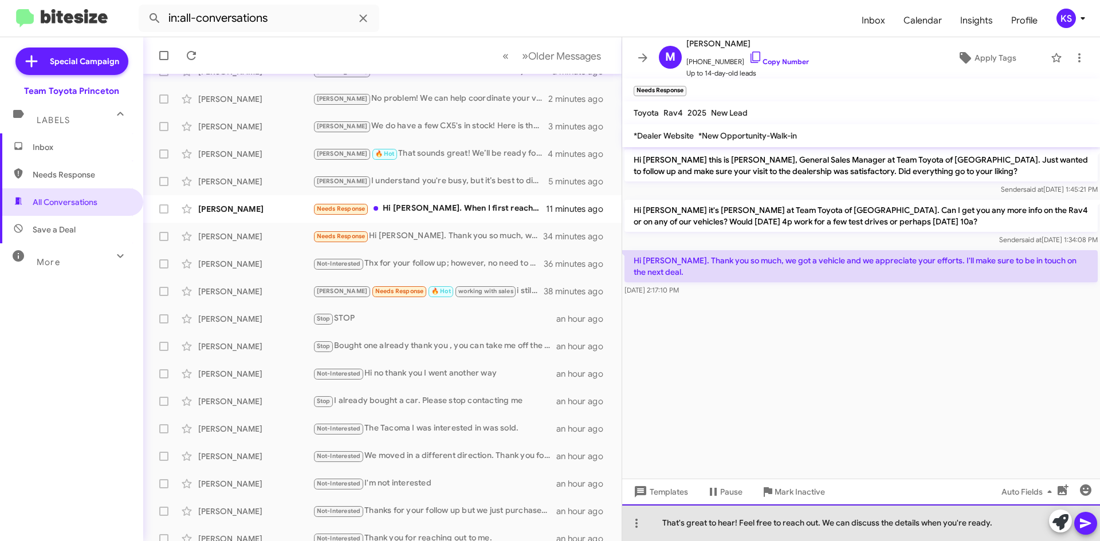
drag, startPoint x: 920, startPoint y: 523, endPoint x: 817, endPoint y: 522, distance: 103.1
click at [817, 522] on div "That's great to hear! Feel free to reach out. We can discuss the details when y…" at bounding box center [861, 523] width 478 height 37
click at [837, 524] on div "That's great to hear! Feel free to reach out when you're ready." at bounding box center [861, 523] width 478 height 37
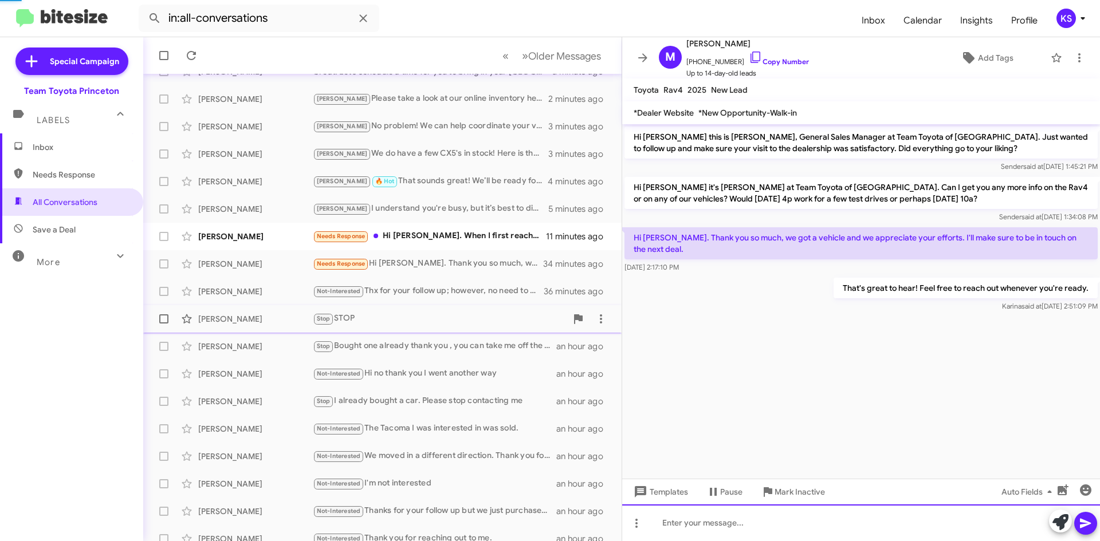
scroll to position [112, 0]
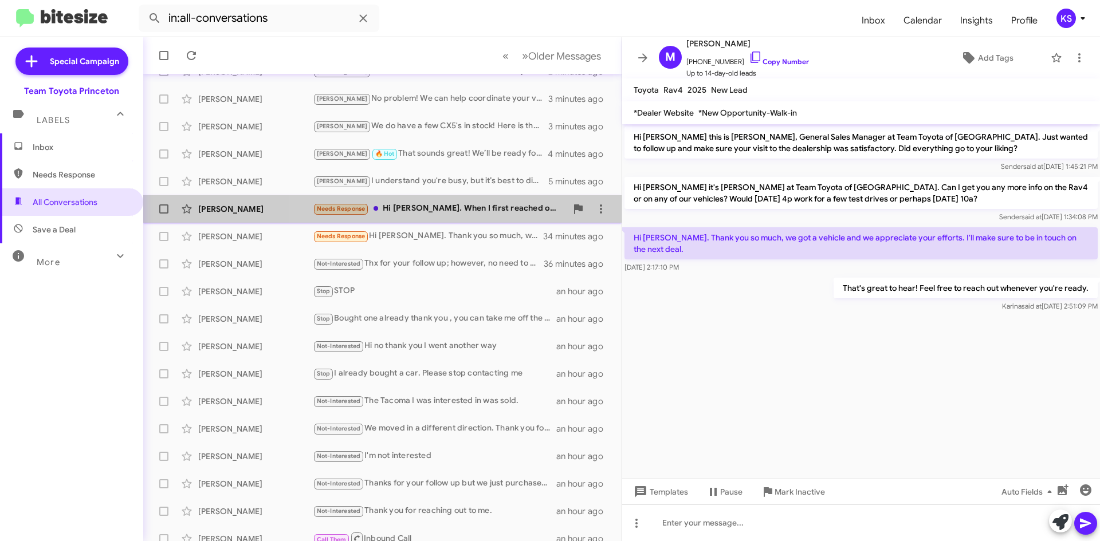
click at [450, 211] on div "Needs Response Hi [PERSON_NAME]. When I first reached out to Toyota I asked to …" at bounding box center [440, 208] width 254 height 13
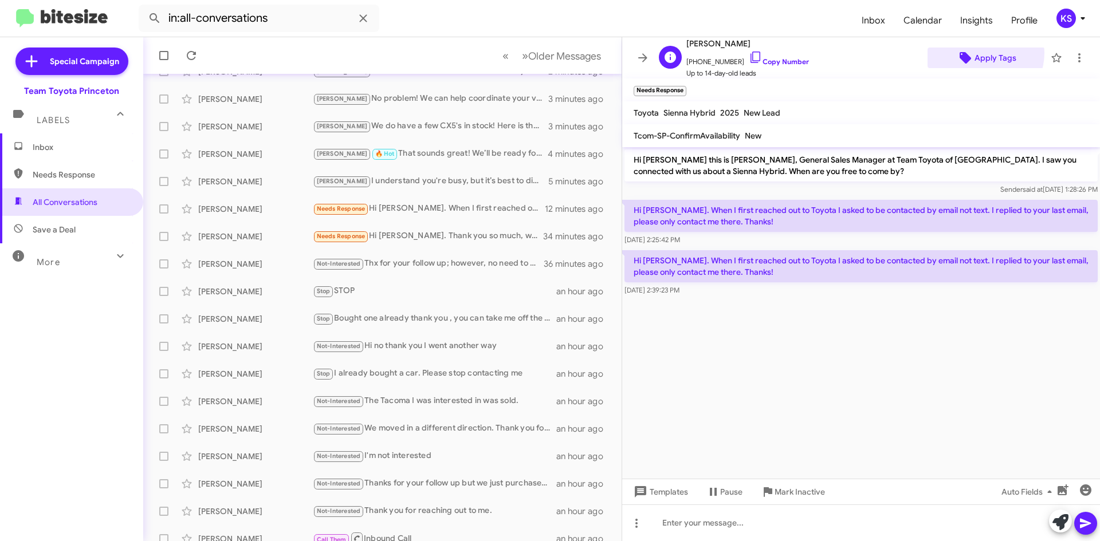
click at [974, 53] on span "Apply Tags" at bounding box center [995, 58] width 42 height 21
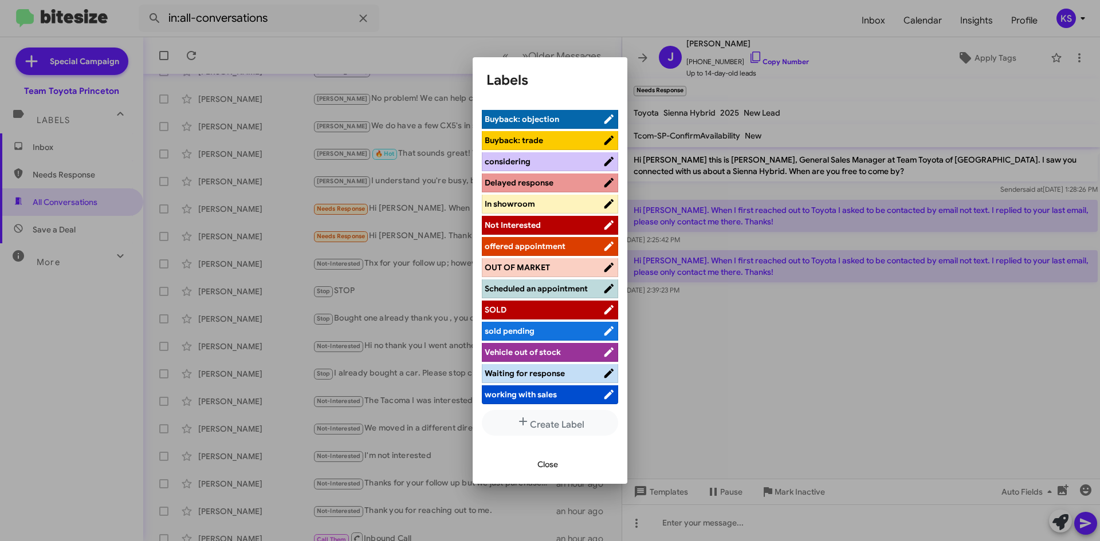
scroll to position [105, 0]
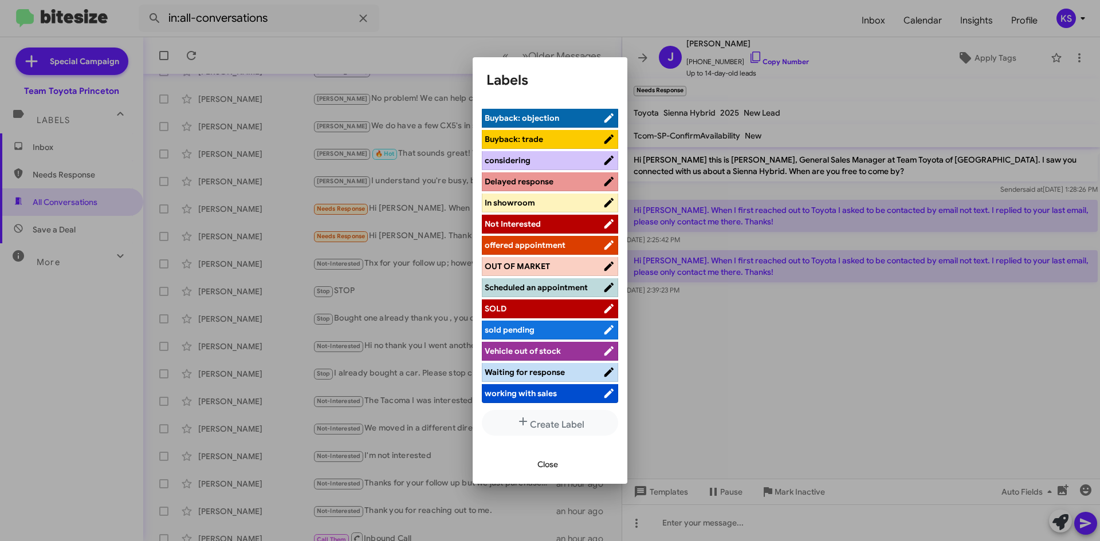
click at [565, 396] on span "working with sales" at bounding box center [544, 393] width 118 height 11
click at [552, 467] on span "Close" at bounding box center [547, 464] width 21 height 21
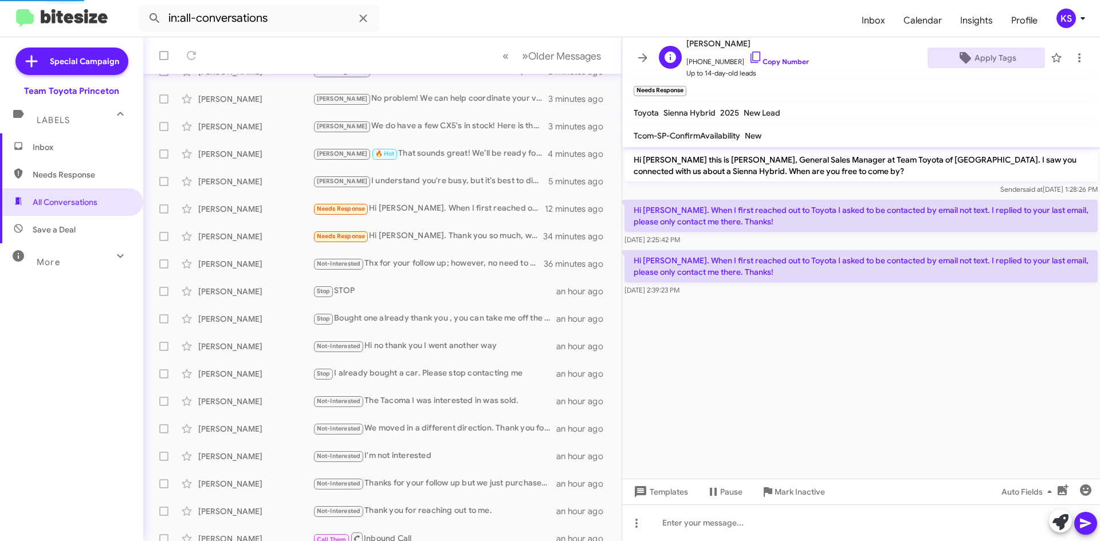
scroll to position [124, 0]
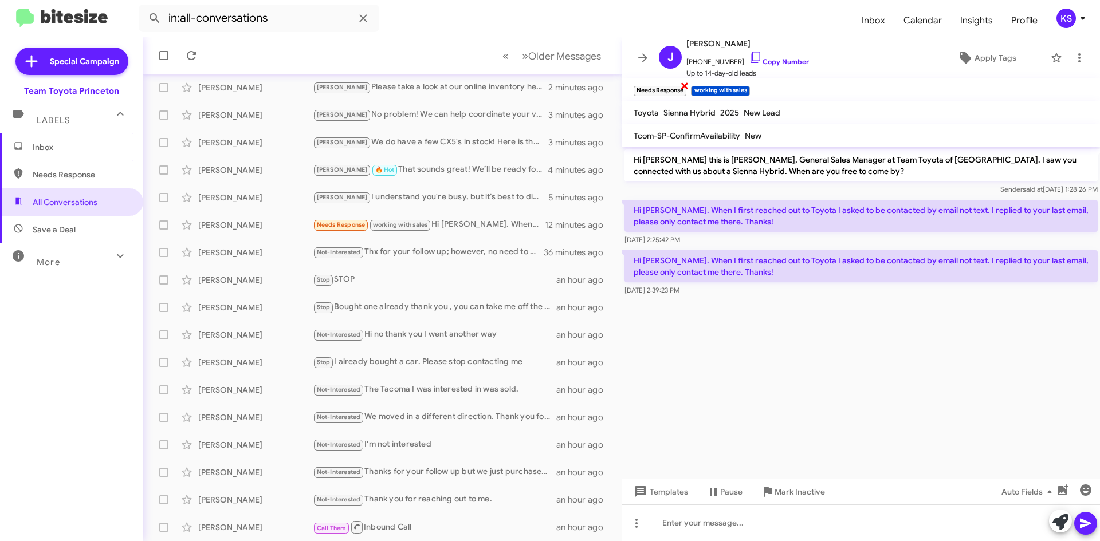
click at [680, 85] on div "Needs Response ×" at bounding box center [659, 89] width 57 height 14
click at [684, 84] on span "×" at bounding box center [684, 85] width 9 height 14
click at [724, 489] on span "Pause" at bounding box center [731, 492] width 22 height 21
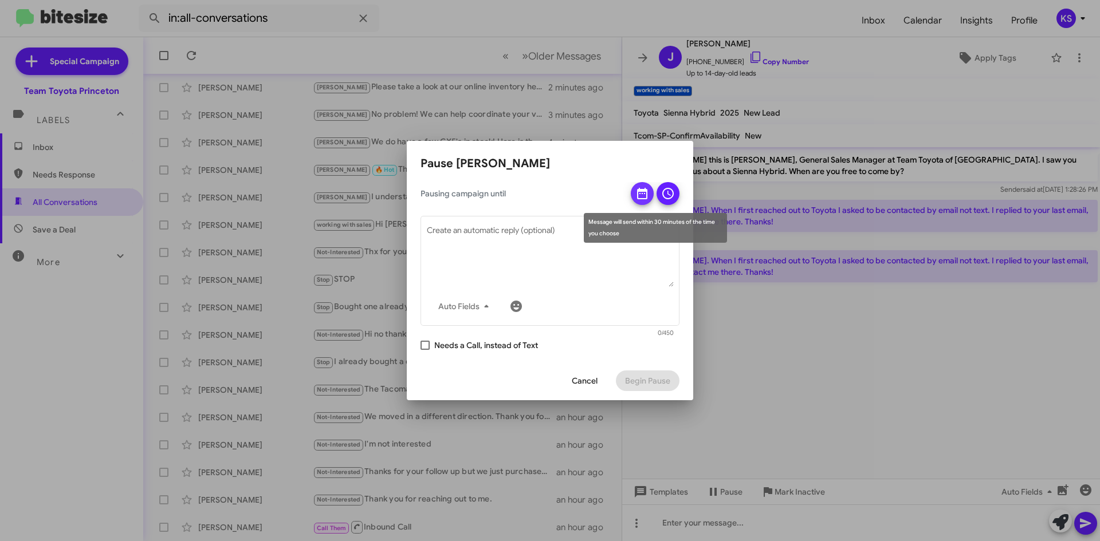
click at [641, 192] on icon at bounding box center [642, 194] width 14 height 14
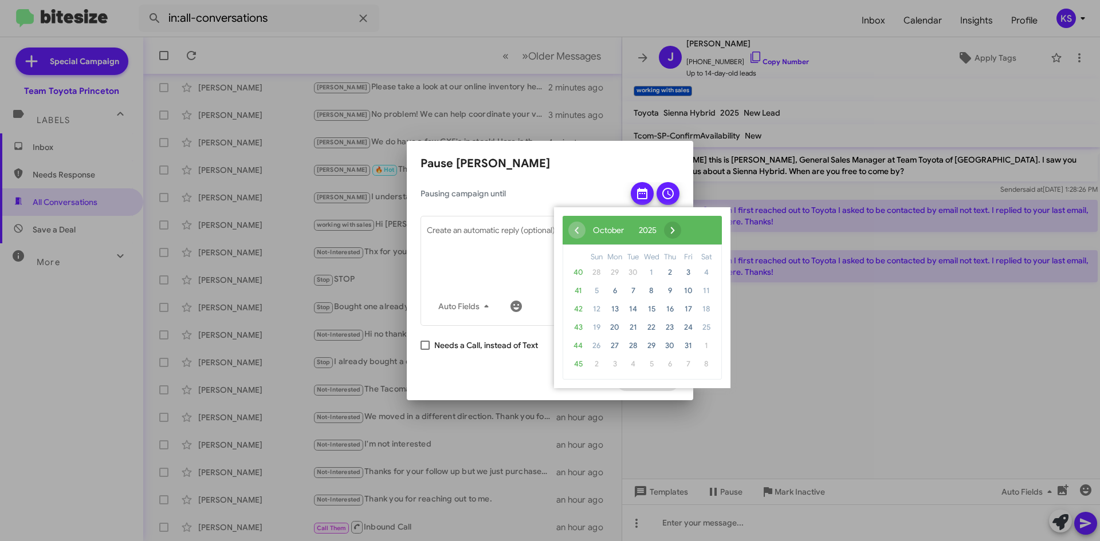
click at [681, 227] on span "›" at bounding box center [672, 230] width 17 height 17
click at [688, 235] on span "›" at bounding box center [679, 230] width 17 height 17
click at [686, 329] on span "26" at bounding box center [688, 327] width 18 height 18
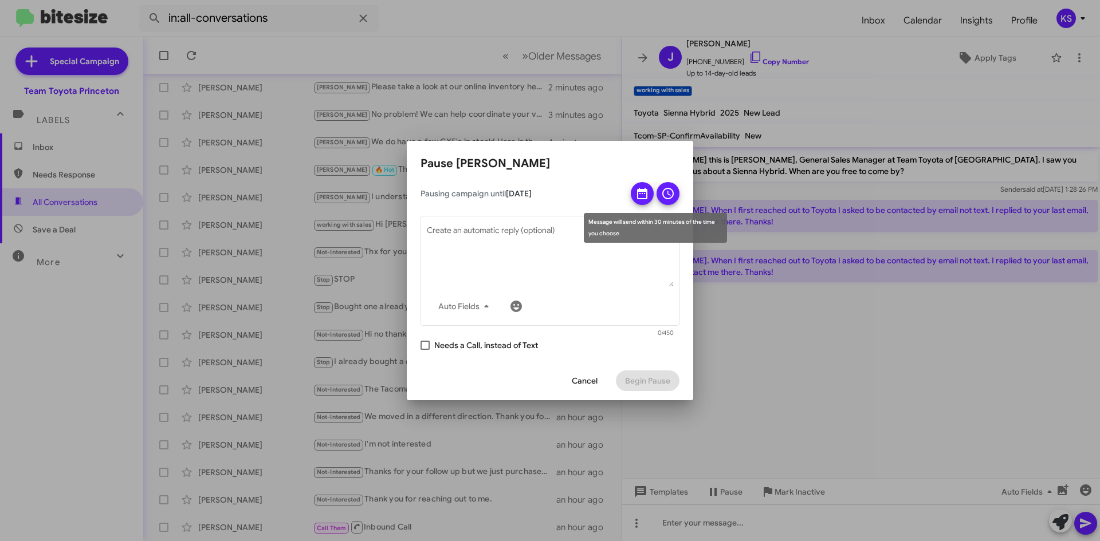
click at [671, 190] on icon at bounding box center [667, 193] width 11 height 11
click at [670, 262] on td at bounding box center [671, 259] width 30 height 14
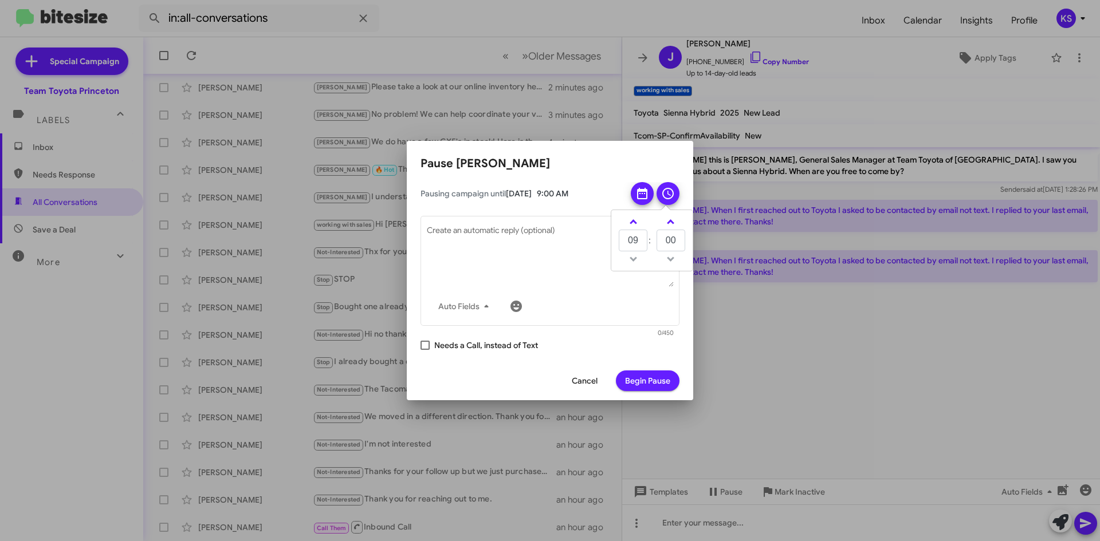
click at [670, 262] on td at bounding box center [671, 259] width 30 height 14
click at [635, 262] on td at bounding box center [633, 259] width 30 height 14
click at [636, 221] on link at bounding box center [633, 221] width 20 height 13
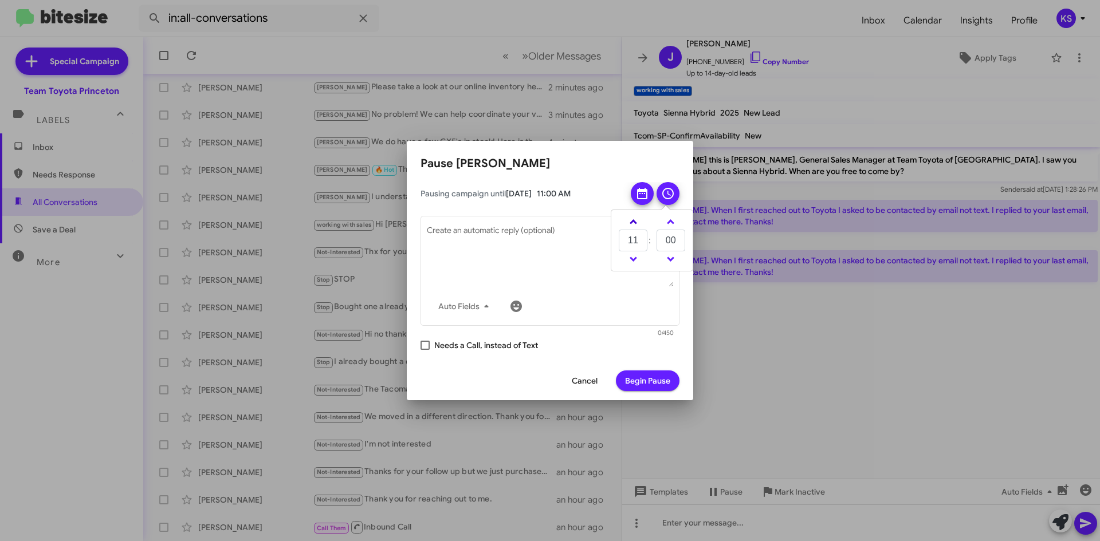
click at [636, 221] on link at bounding box center [633, 221] width 20 height 13
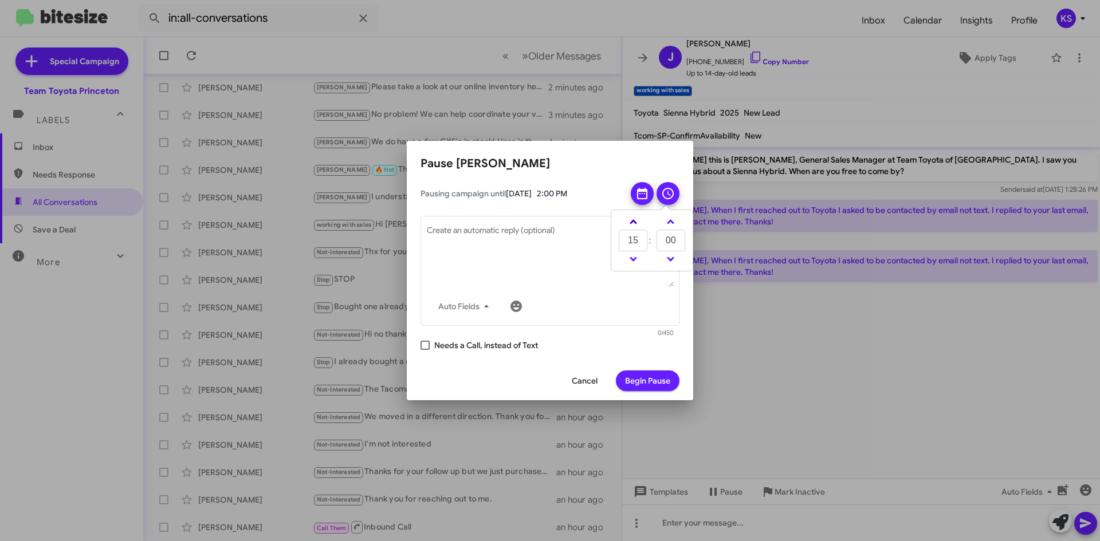
type input "16"
click at [636, 221] on td at bounding box center [633, 222] width 30 height 14
click at [635, 375] on span "Begin Pause" at bounding box center [647, 381] width 45 height 21
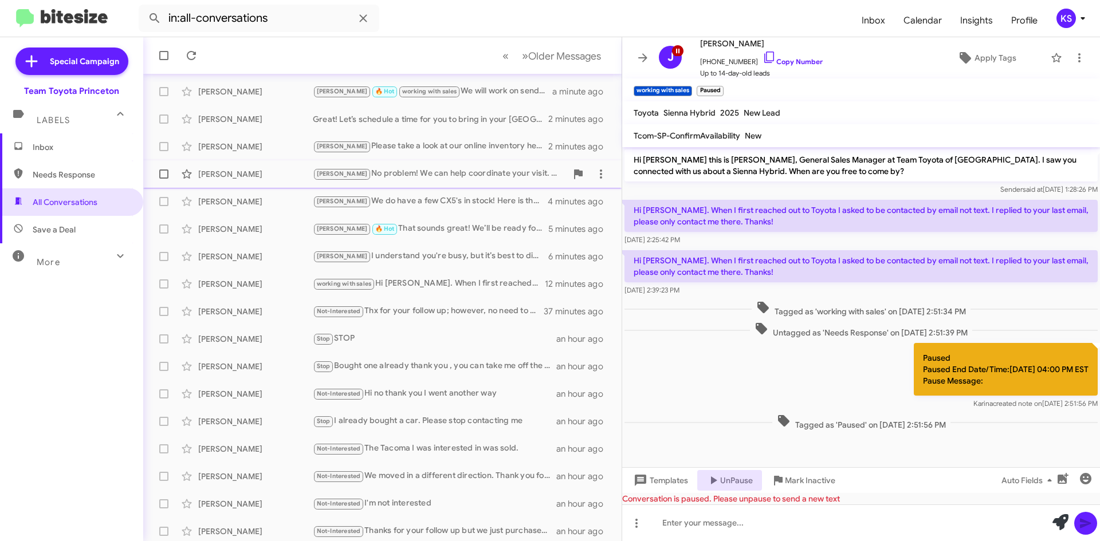
scroll to position [0, 0]
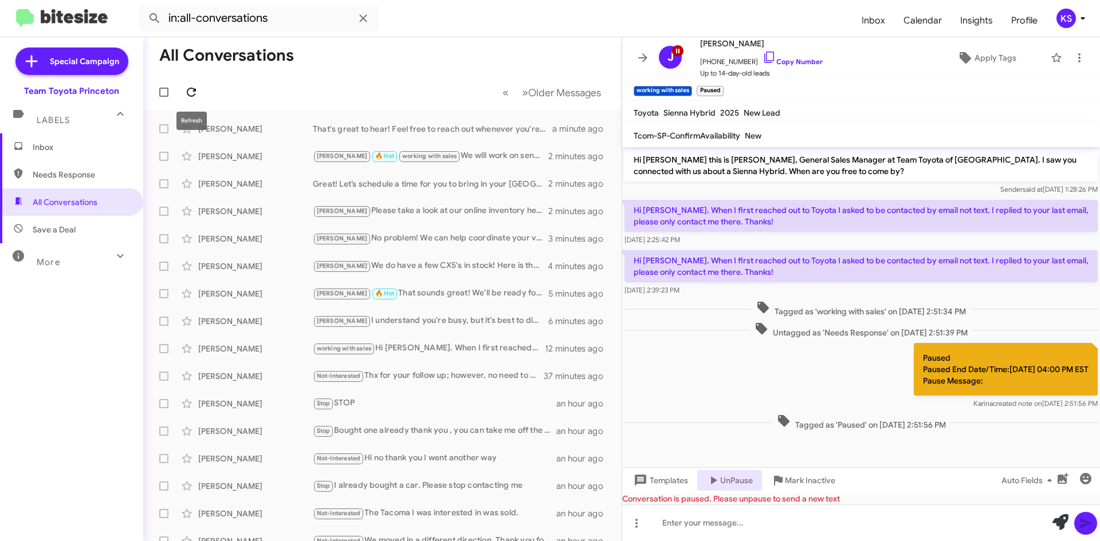
click at [195, 87] on icon at bounding box center [191, 92] width 14 height 14
click at [1065, 17] on div "KS" at bounding box center [1065, 18] width 19 height 19
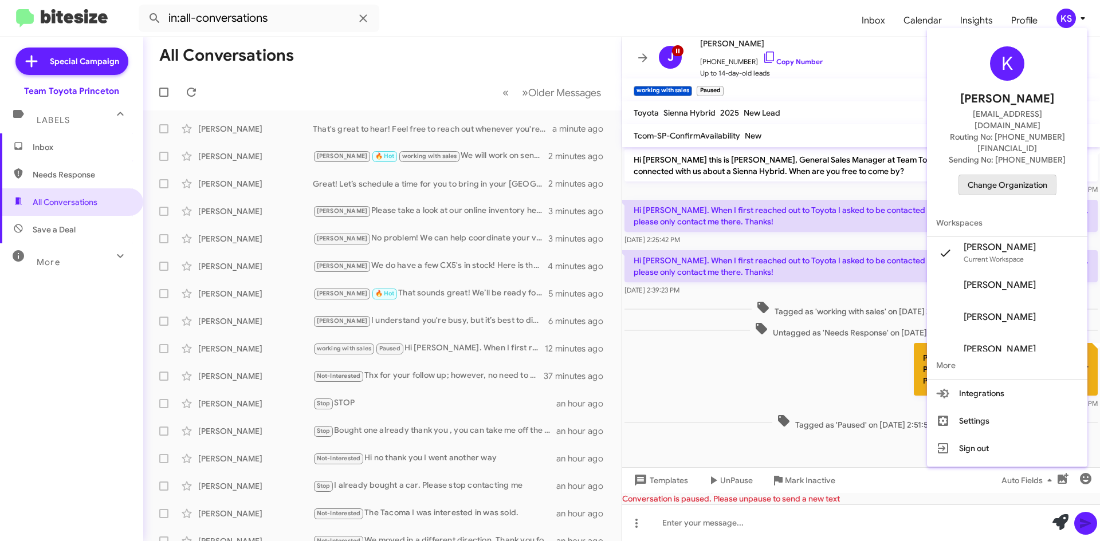
click at [988, 175] on span "Change Organization" at bounding box center [1007, 184] width 80 height 19
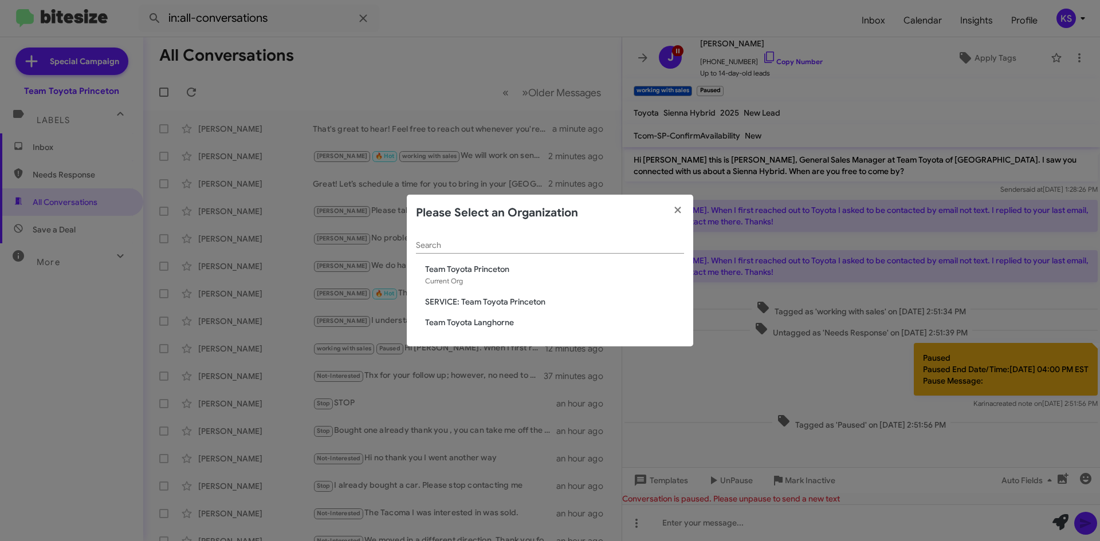
click at [494, 321] on span "Team Toyota Langhorne" at bounding box center [554, 322] width 259 height 11
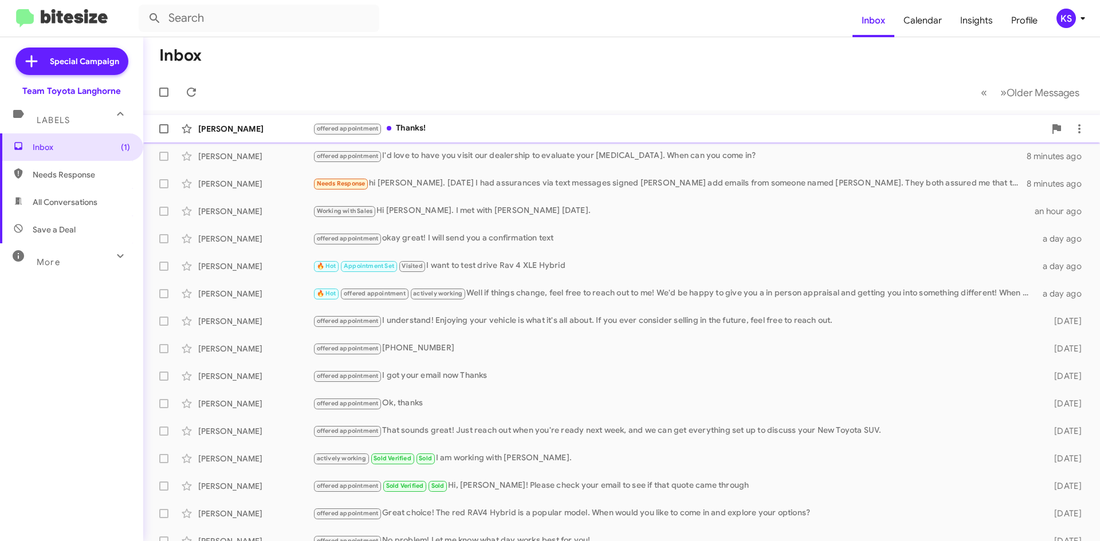
click at [416, 128] on div "offered appointment Thanks!" at bounding box center [679, 128] width 732 height 13
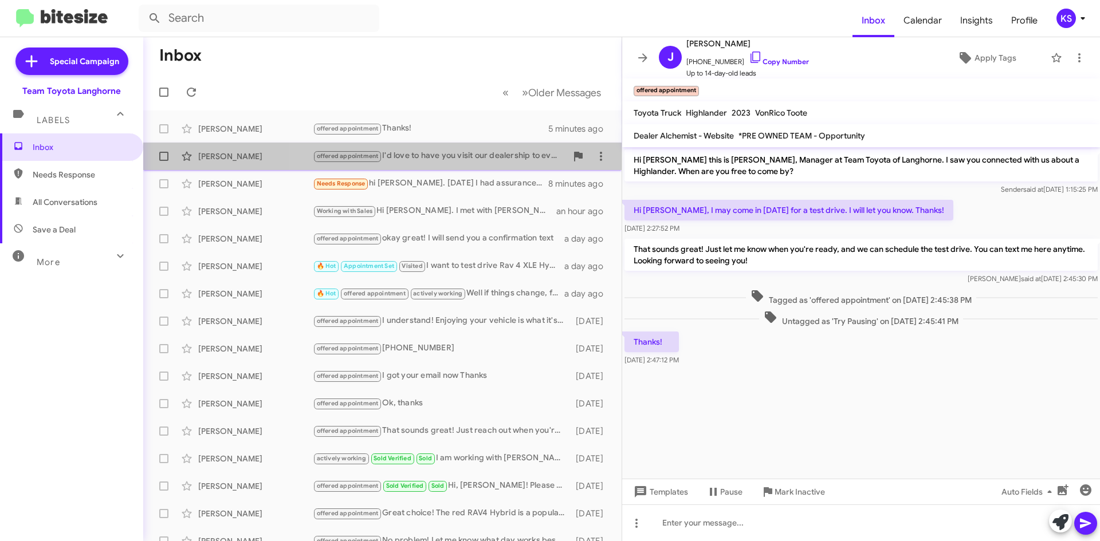
click at [455, 155] on div "offered appointment I'd love to have you visit our dealership to evaluate your …" at bounding box center [440, 155] width 254 height 13
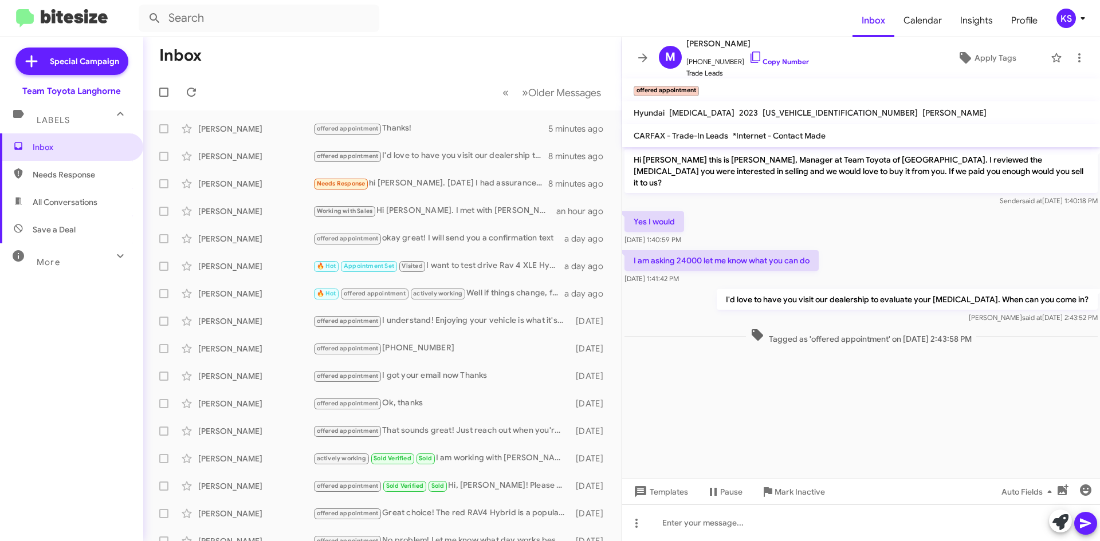
click at [107, 201] on span "All Conversations" at bounding box center [71, 201] width 143 height 27
type input "in:all-conversations"
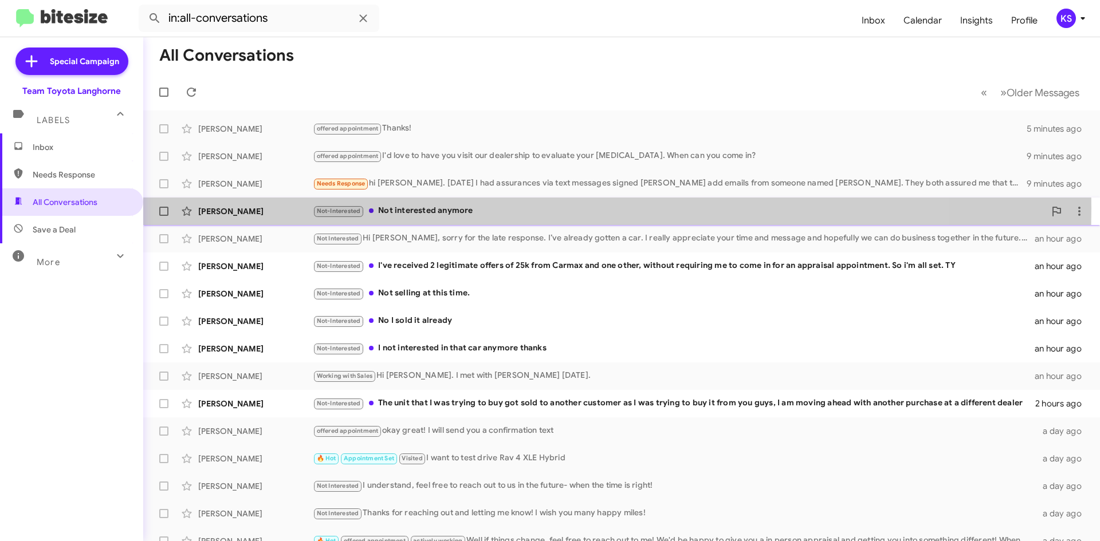
click at [438, 208] on div "Not-Interested Not interested anymore" at bounding box center [679, 210] width 732 height 13
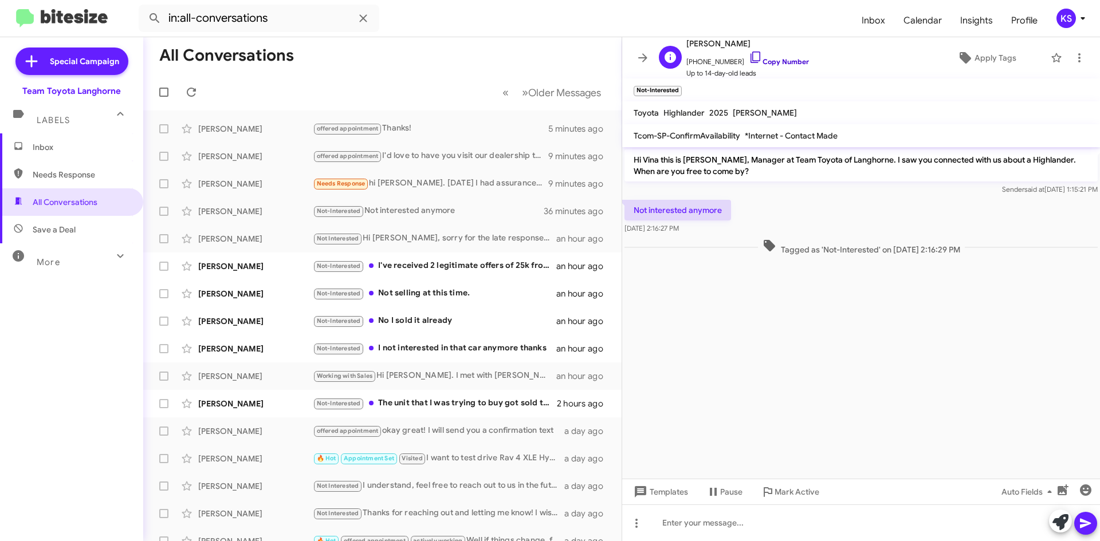
click at [749, 56] on icon at bounding box center [756, 57] width 14 height 14
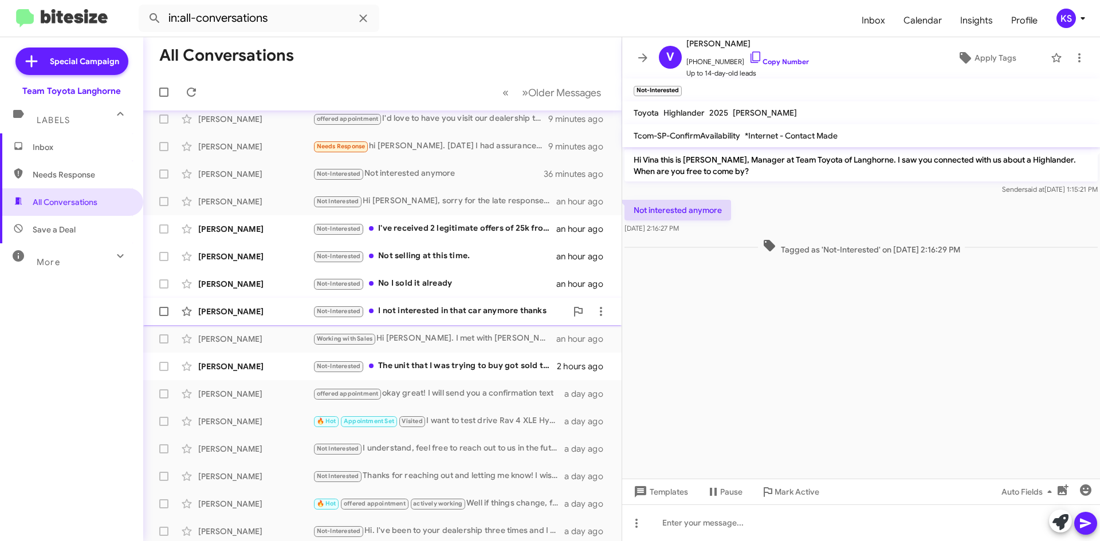
scroll to position [57, 0]
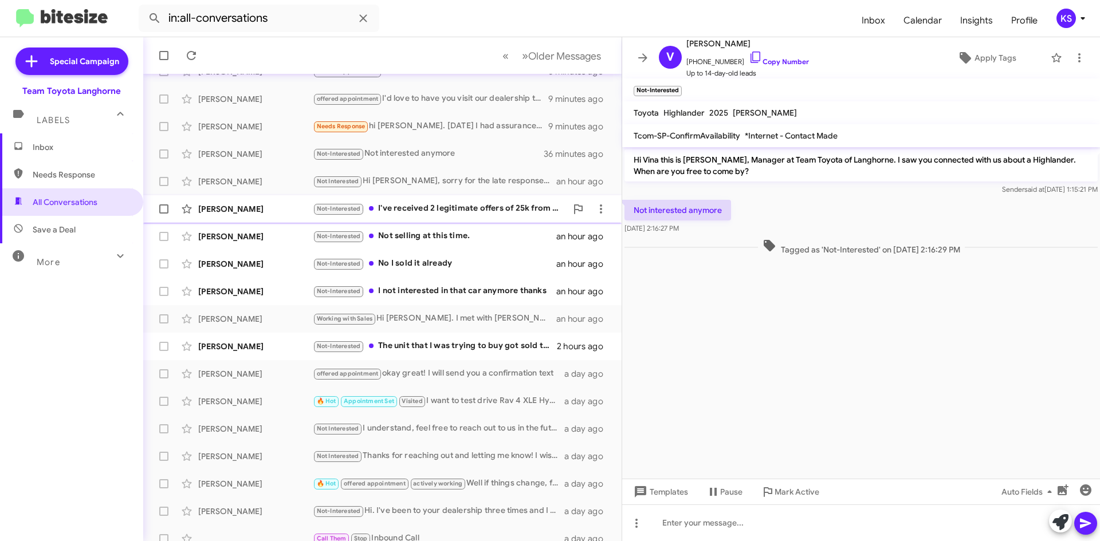
click at [441, 206] on div "Not-Interested I've received 2 legitimate offers of 25k from Carmax and one oth…" at bounding box center [440, 208] width 254 height 13
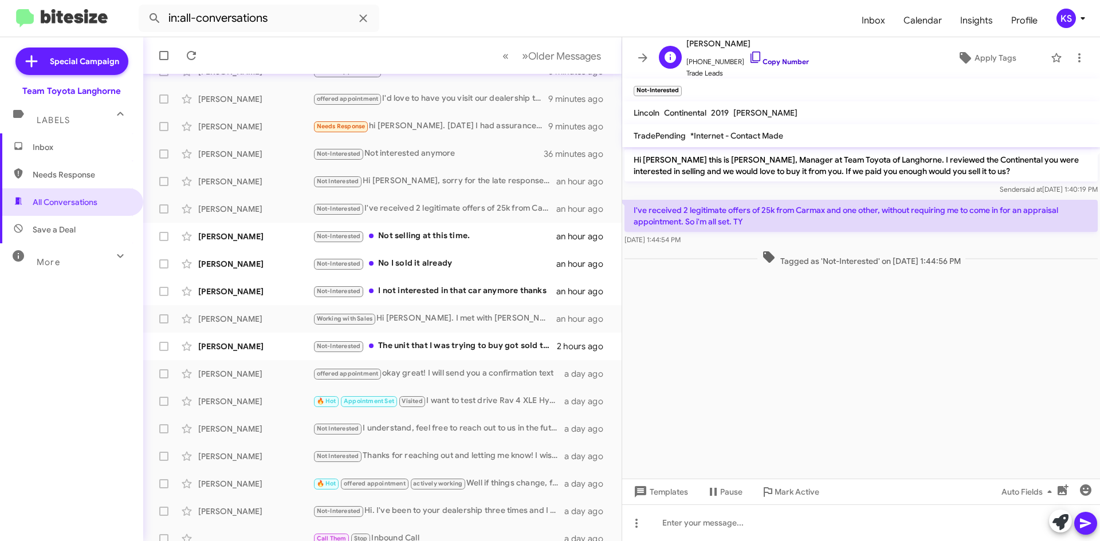
click at [749, 54] on icon at bounding box center [756, 57] width 14 height 14
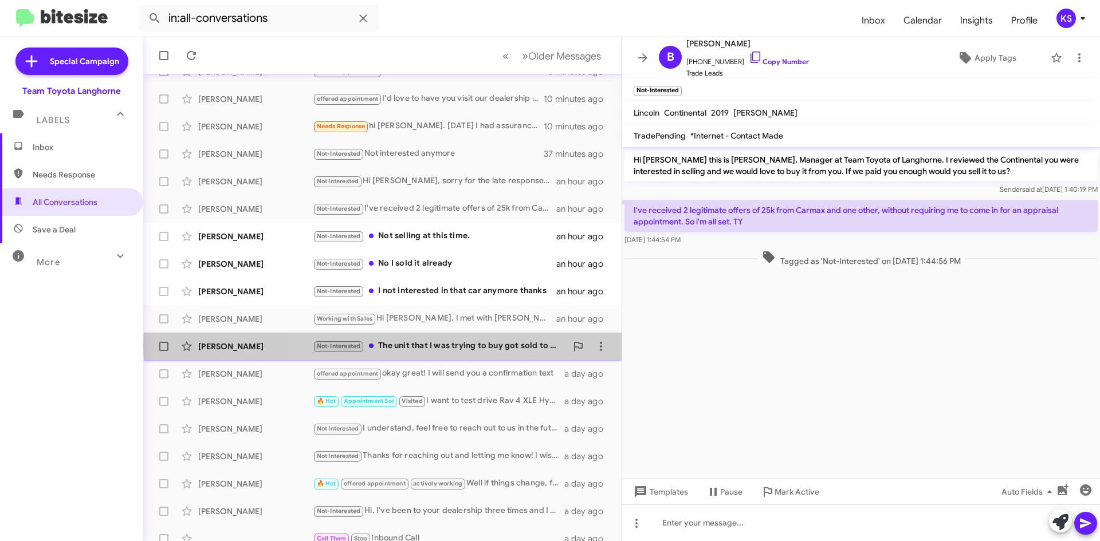
click at [523, 345] on div "Not-Interested The unit that I was trying to buy got sold to another customer a…" at bounding box center [440, 346] width 254 height 13
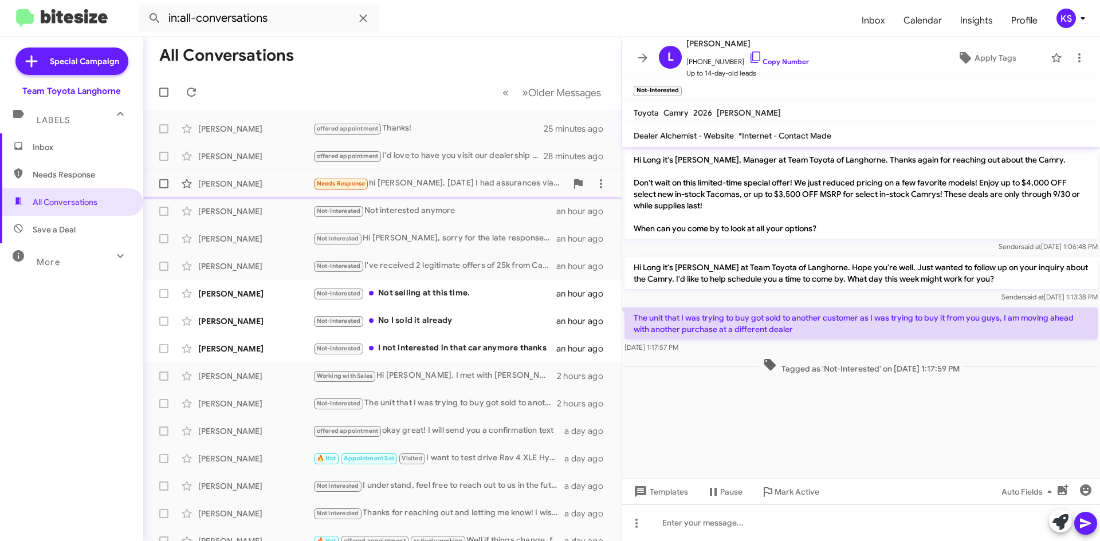
click at [436, 186] on div "Needs Response hi Chris. Yesterday I had assurances via text messages signed Ha…" at bounding box center [440, 183] width 254 height 13
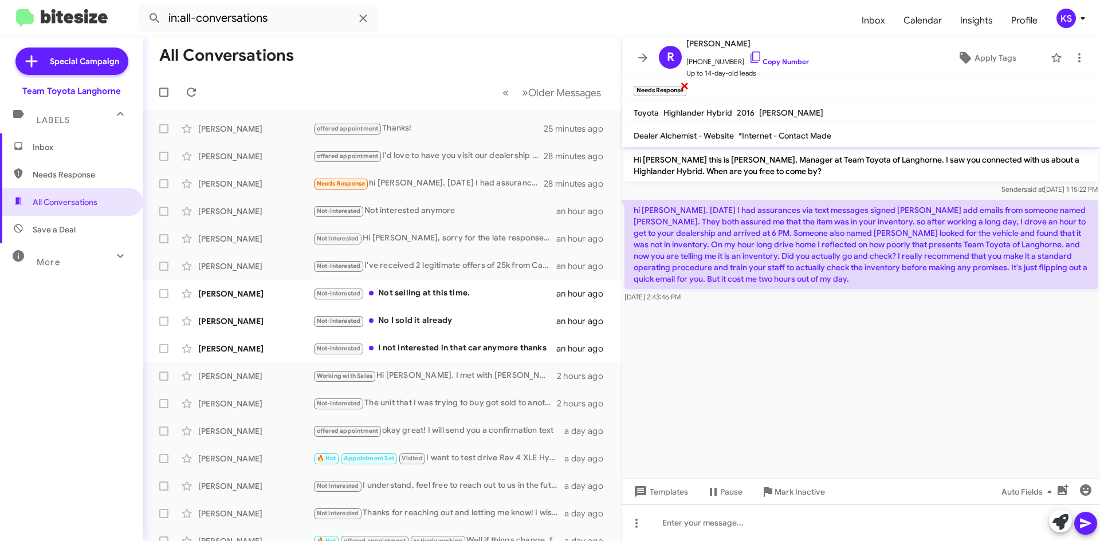
click at [682, 85] on span "×" at bounding box center [684, 85] width 9 height 14
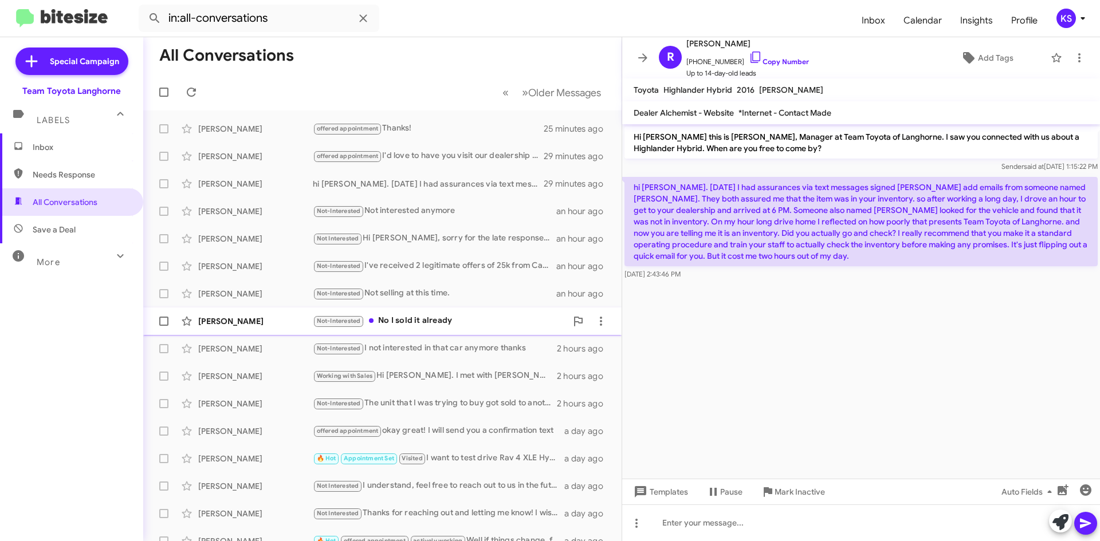
click at [436, 314] on div "Shelly Williams Not-Interested No I sold it already 2 hours ago" at bounding box center [382, 321] width 460 height 23
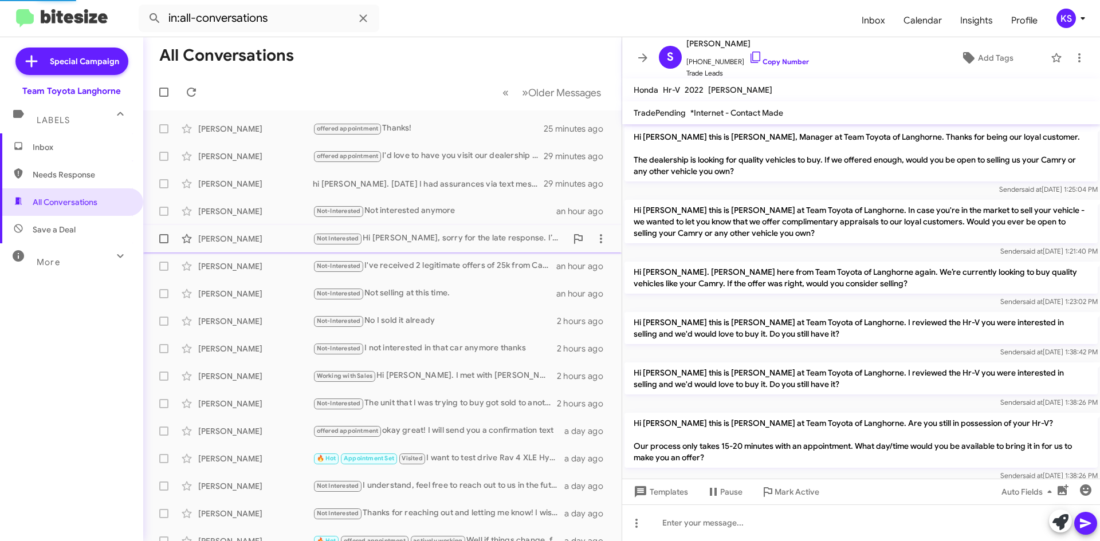
scroll to position [88, 0]
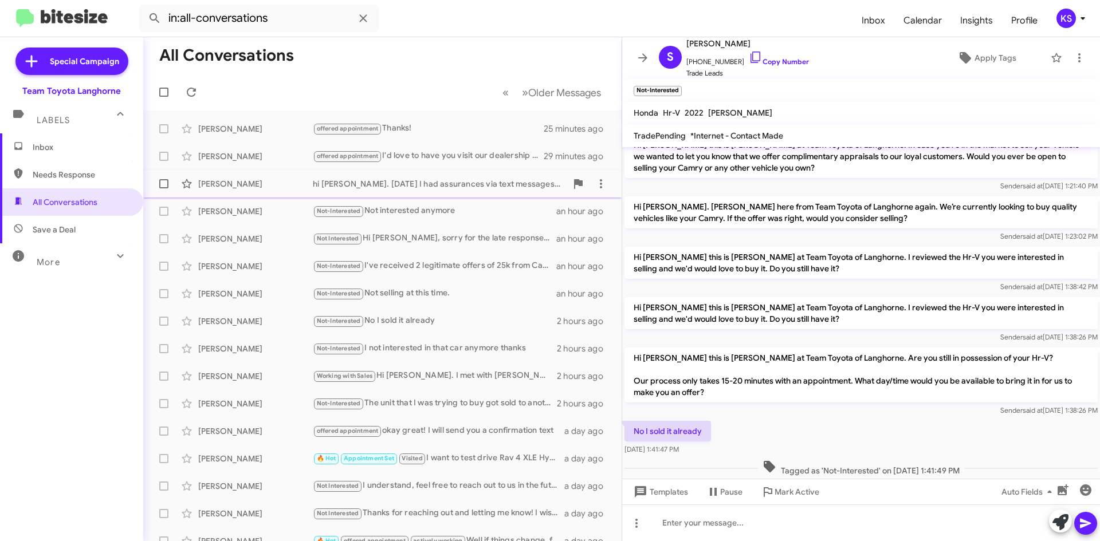
click at [469, 195] on div "Russ Johnson hi Chris. Yesterday I had assurances via text messages signed Hail…" at bounding box center [382, 183] width 460 height 23
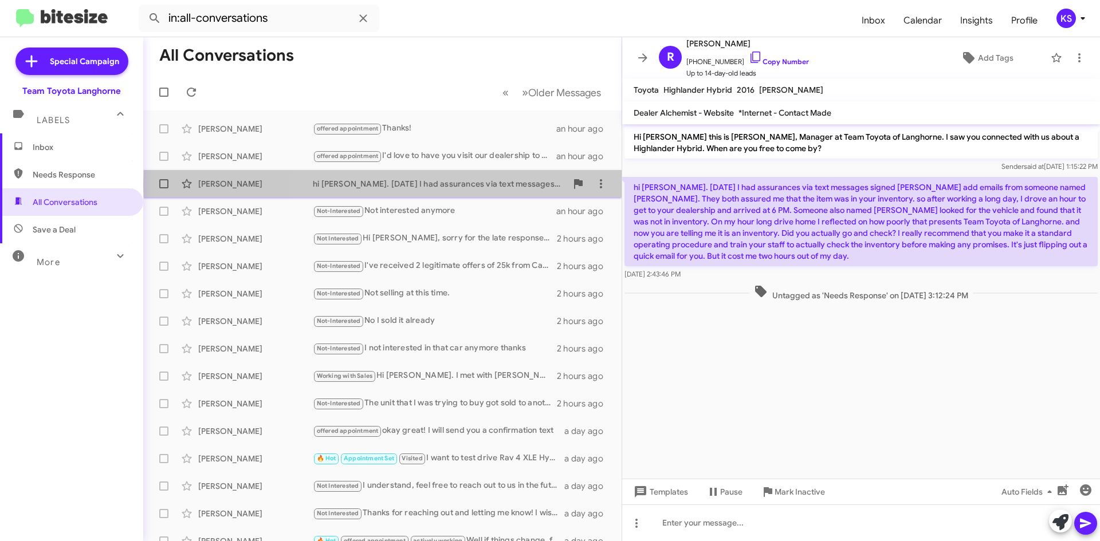
drag, startPoint x: 84, startPoint y: 458, endPoint x: 496, endPoint y: 184, distance: 494.2
click at [496, 184] on div "hi Chris. Yesterday I had assurances via text messages signed Hailey add emails…" at bounding box center [440, 183] width 254 height 11
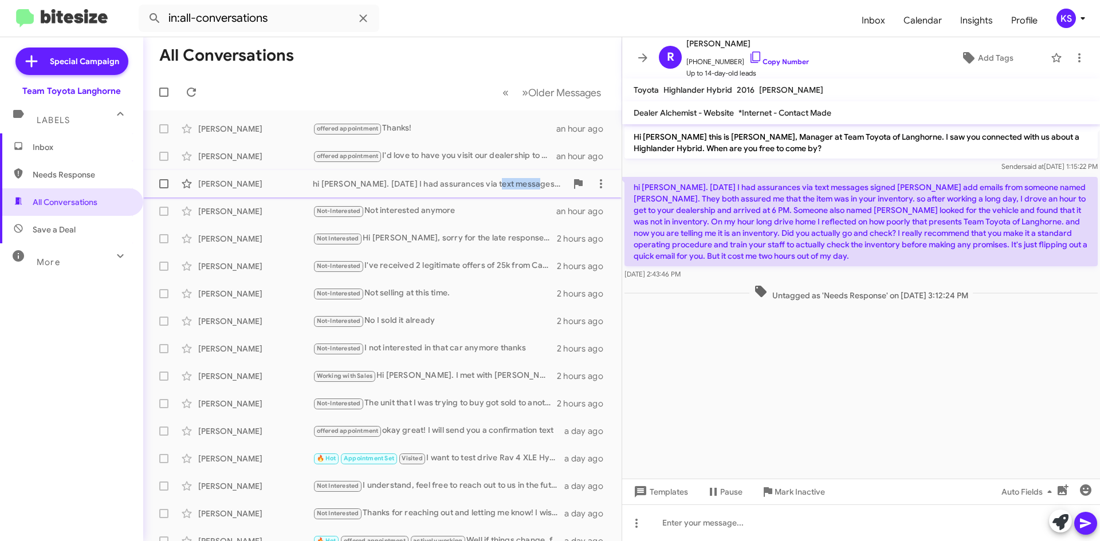
click at [497, 183] on div "hi Chris. Yesterday I had assurances via text messages signed Hailey add emails…" at bounding box center [440, 183] width 254 height 11
click at [581, 23] on form "in:all-conversations" at bounding box center [496, 18] width 714 height 27
click at [70, 26] on img at bounding box center [62, 18] width 92 height 19
